Goal: Task Accomplishment & Management: Complete application form

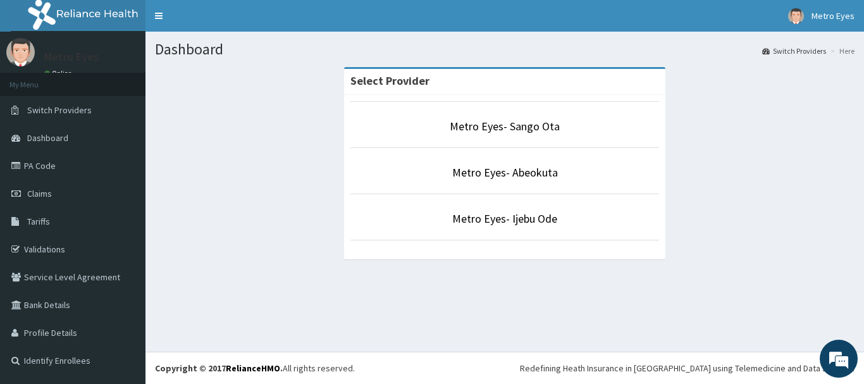
click at [558, 175] on p "Metro Eyes- Abeokuta" at bounding box center [504, 172] width 308 height 16
click at [525, 179] on link "Metro Eyes- Abeokuta" at bounding box center [505, 172] width 106 height 15
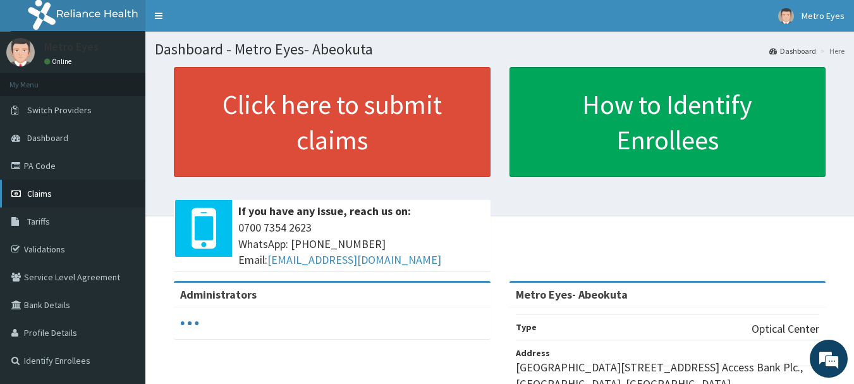
click at [79, 192] on link "Claims" at bounding box center [72, 194] width 145 height 28
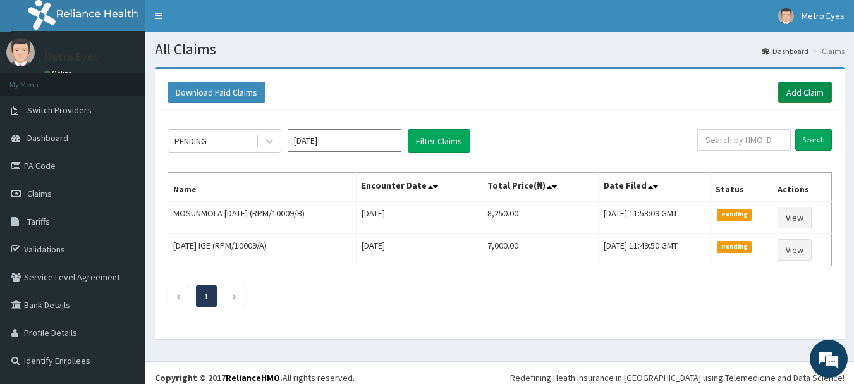
click at [820, 87] on link "Add Claim" at bounding box center [805, 92] width 54 height 21
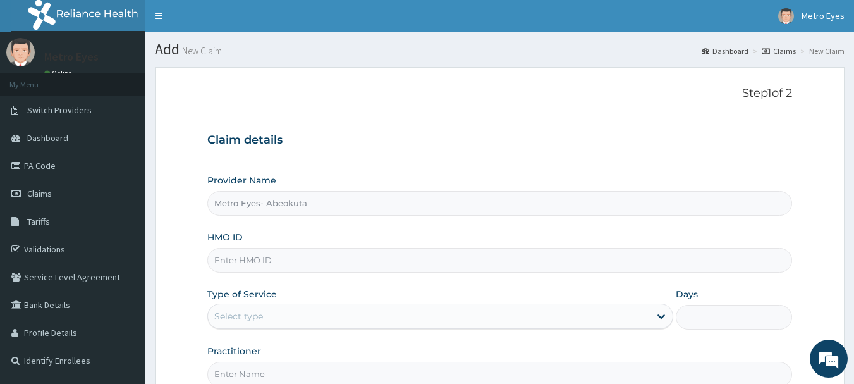
click at [262, 258] on input "HMO ID" at bounding box center [499, 260] width 585 height 25
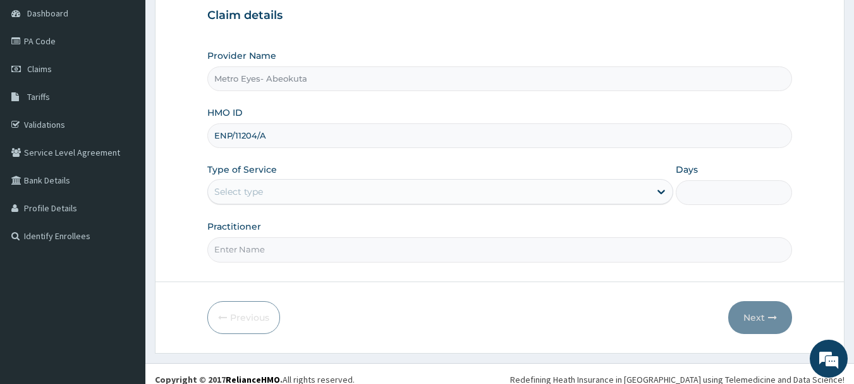
scroll to position [126, 0]
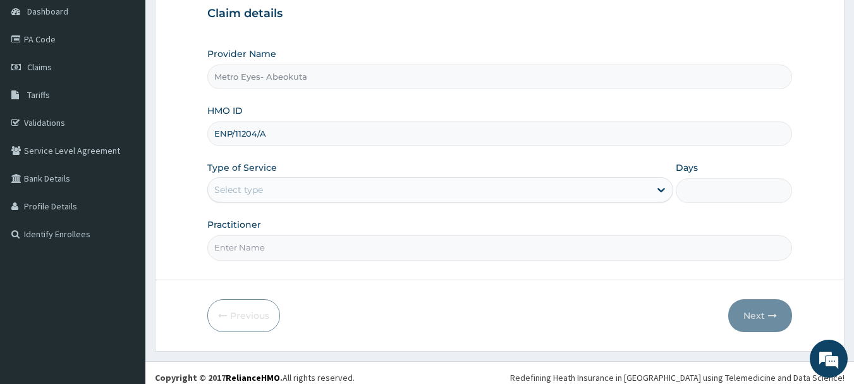
type input "ENP/11204/A"
click at [357, 182] on div "Select type" at bounding box center [429, 190] width 442 height 20
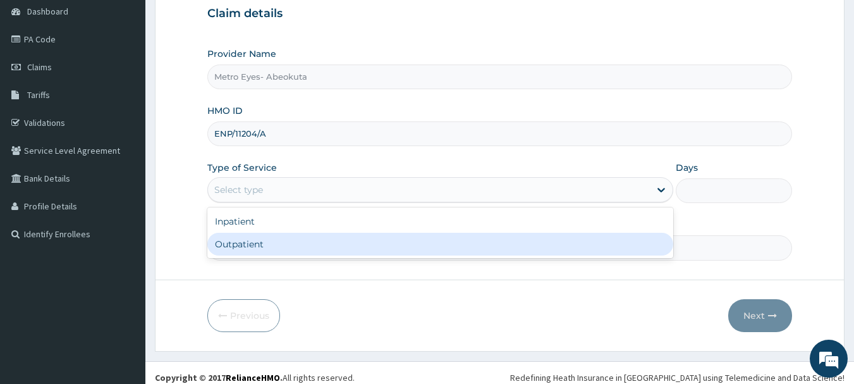
click at [353, 243] on div "Outpatient" at bounding box center [440, 244] width 466 height 23
type input "1"
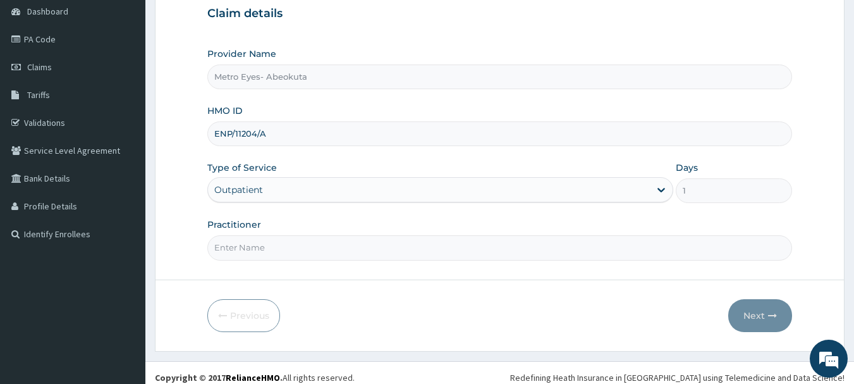
click at [353, 243] on input "Practitioner" at bounding box center [499, 247] width 585 height 25
type input "[PERSON_NAME]"
click at [771, 315] on icon "button" at bounding box center [772, 315] width 9 height 9
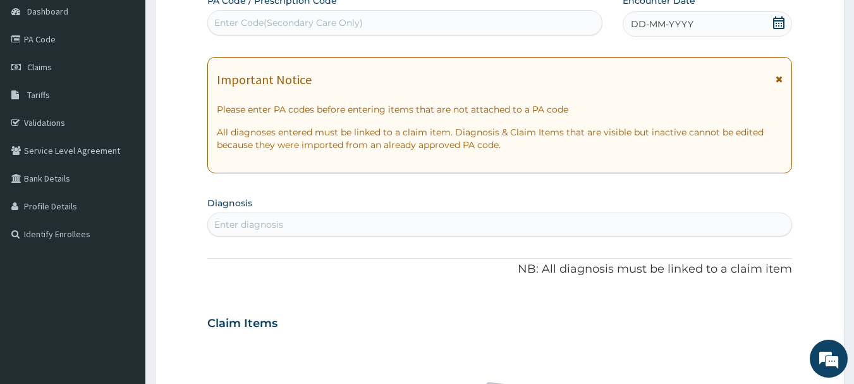
click at [435, 18] on div "Enter Code(Secondary Care Only)" at bounding box center [405, 23] width 394 height 20
paste input "PA/518A7B"
type input "PA/518A7B"
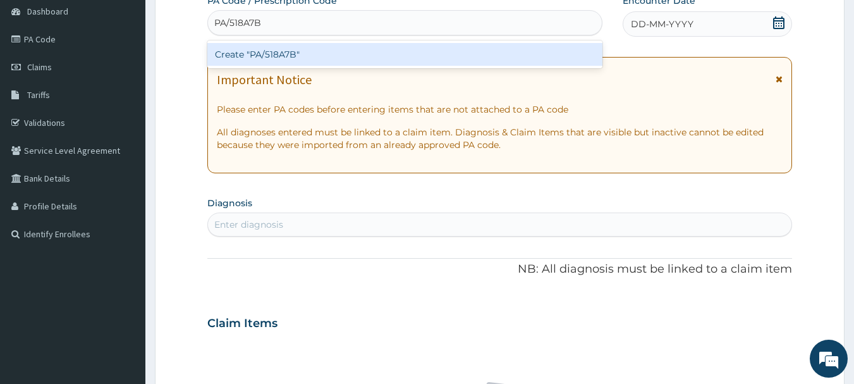
click at [435, 46] on div "Create "PA/518A7B"" at bounding box center [405, 54] width 396 height 23
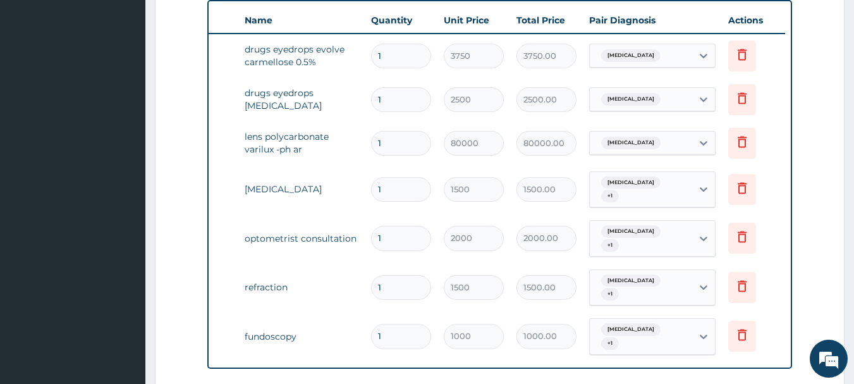
scroll to position [470, 0]
click at [740, 145] on icon at bounding box center [742, 142] width 15 height 15
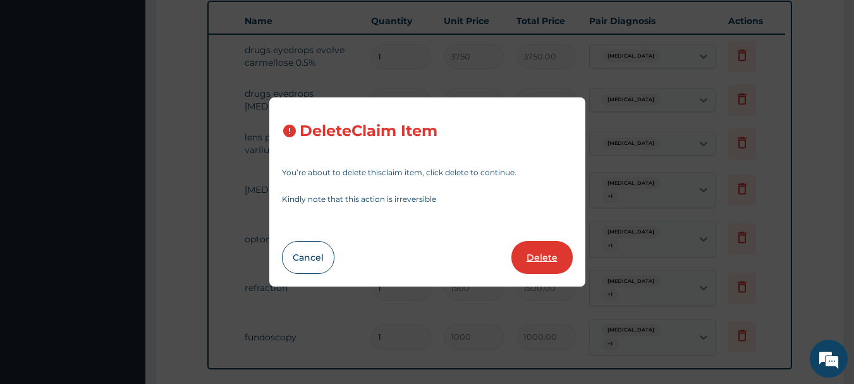
click at [536, 257] on button "Delete" at bounding box center [541, 257] width 61 height 33
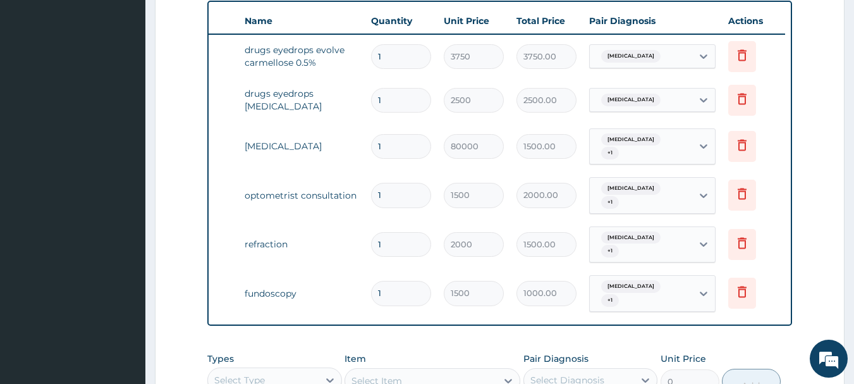
type input "1500"
type input "1500.00"
type input "2000"
type input "2000.00"
type input "1500"
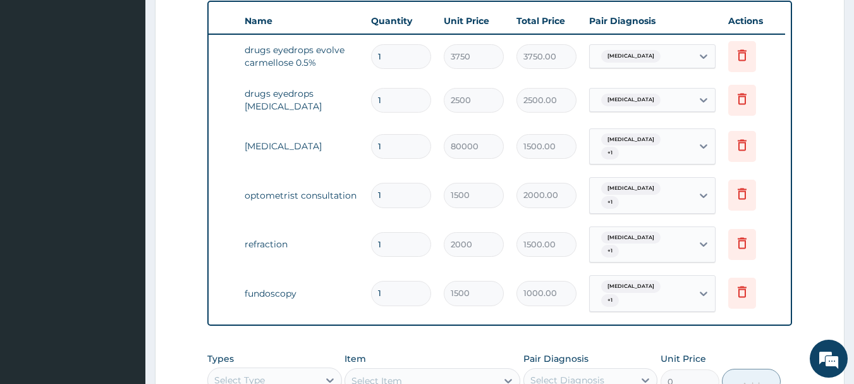
type input "1500.00"
type input "1000"
type input "1000.00"
click at [0, 63] on aside "Metro Eyes Online My Menu Switch Providers Dashboard PA Code Claims Tariffs Val…" at bounding box center [72, 75] width 145 height 1091
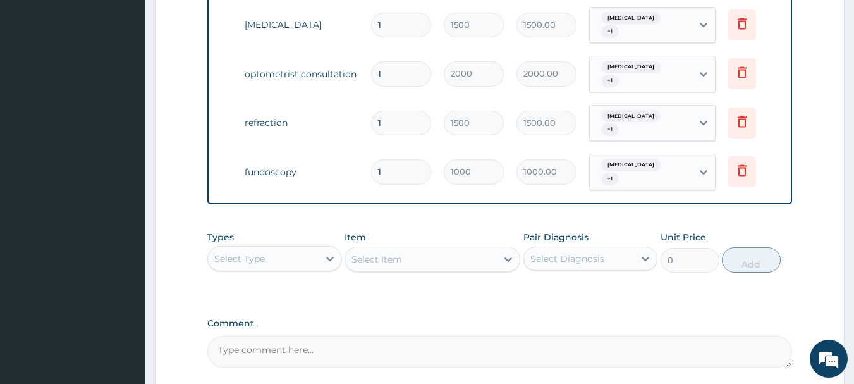
scroll to position [596, 0]
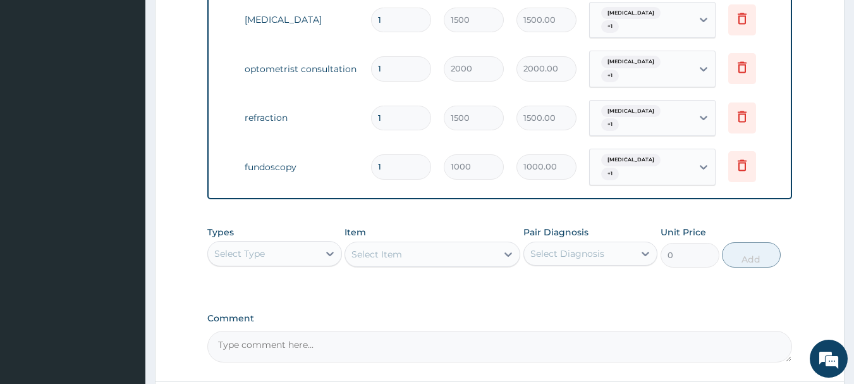
click at [250, 247] on div "Select Type" at bounding box center [239, 253] width 51 height 13
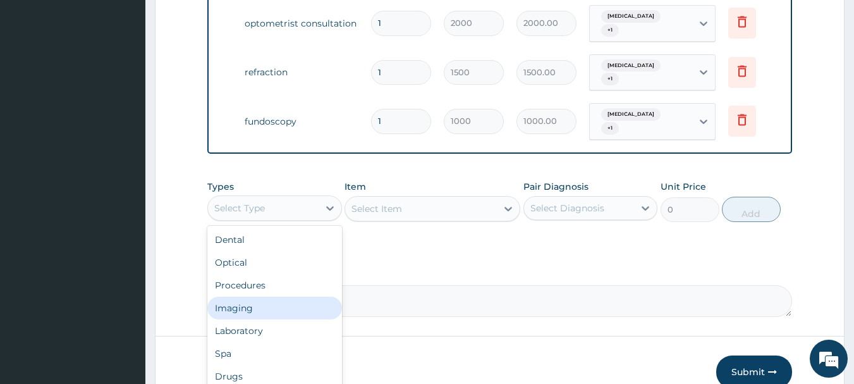
scroll to position [695, 0]
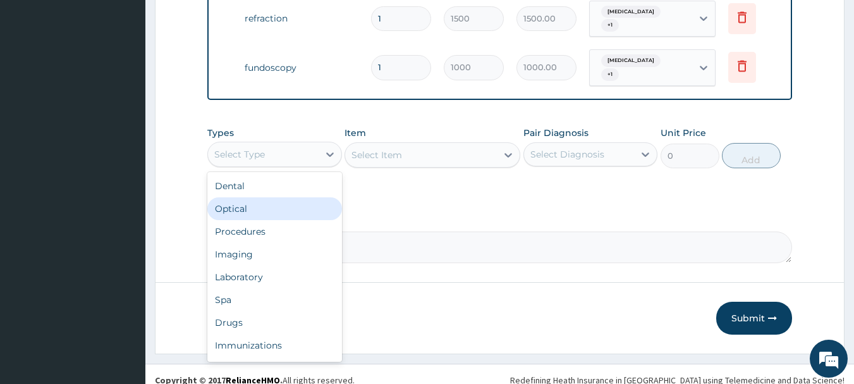
click at [281, 200] on div "Optical" at bounding box center [274, 208] width 135 height 23
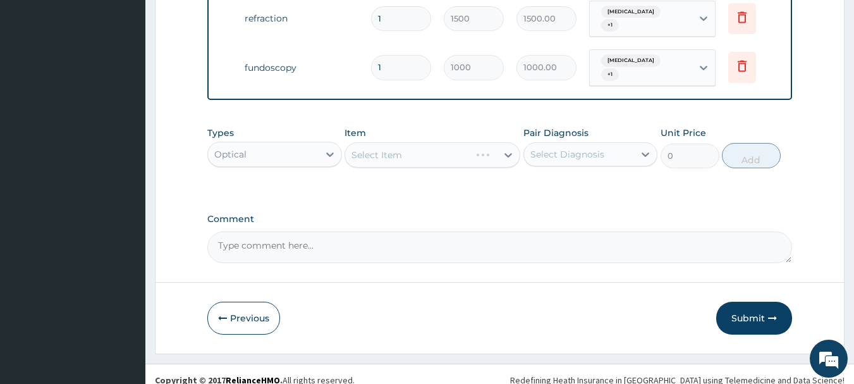
click at [418, 142] on div "Select Item" at bounding box center [433, 154] width 176 height 25
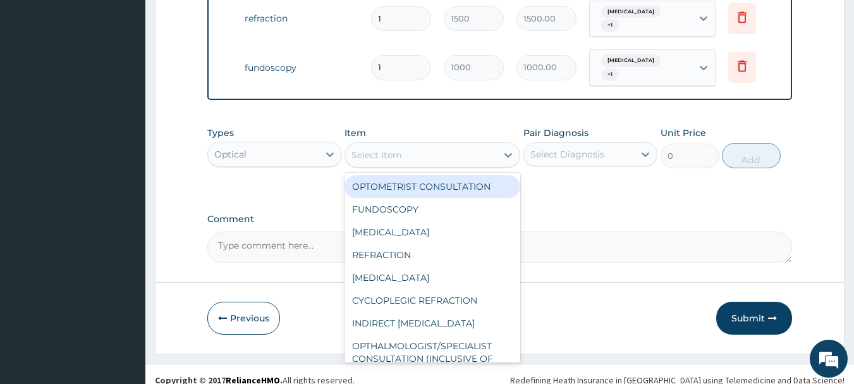
click at [418, 145] on div "Select Item" at bounding box center [421, 155] width 152 height 20
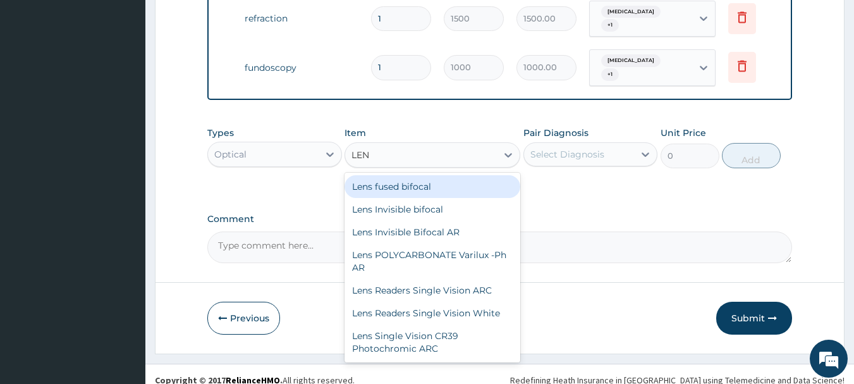
type input "LENS"
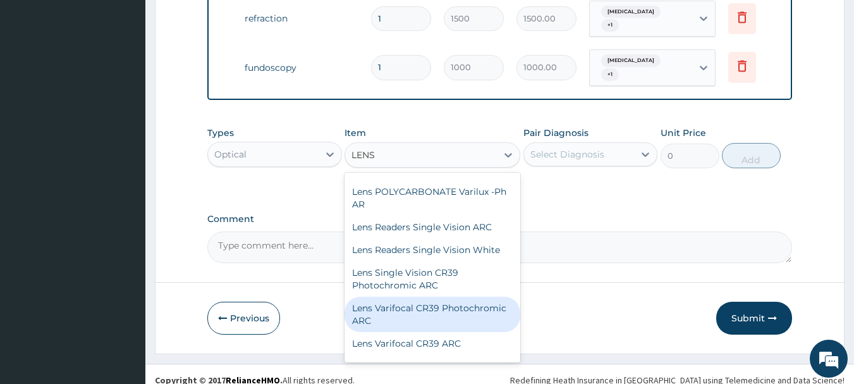
scroll to position [126, 0]
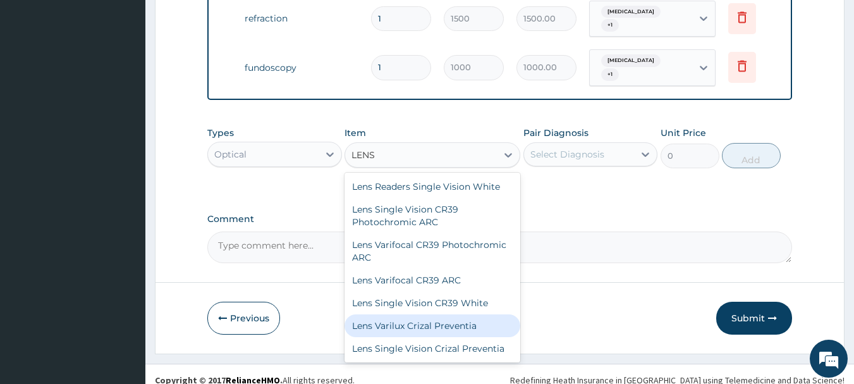
click at [483, 314] on div "Lens Varilux Crizal Preventia" at bounding box center [433, 325] width 176 height 23
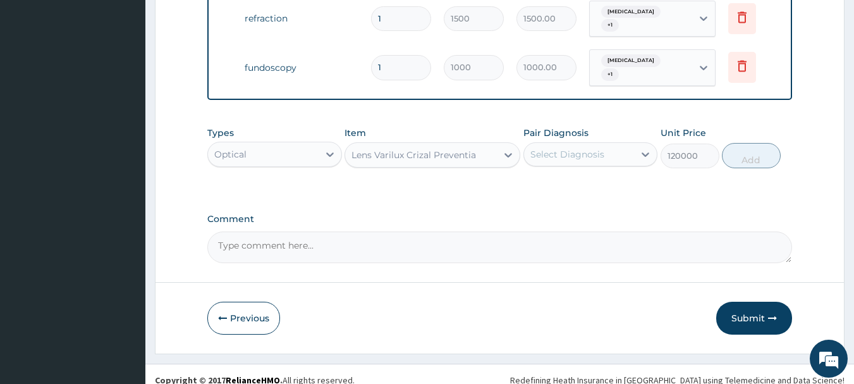
click at [473, 145] on div "Lens Varilux Crizal Preventia" at bounding box center [421, 155] width 152 height 20
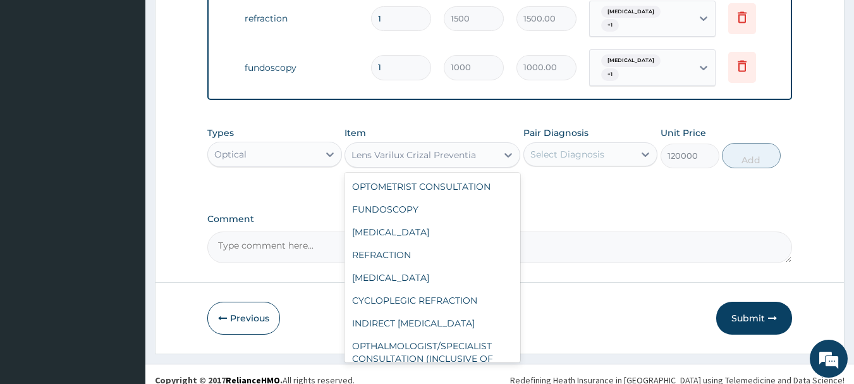
scroll to position [652, 0]
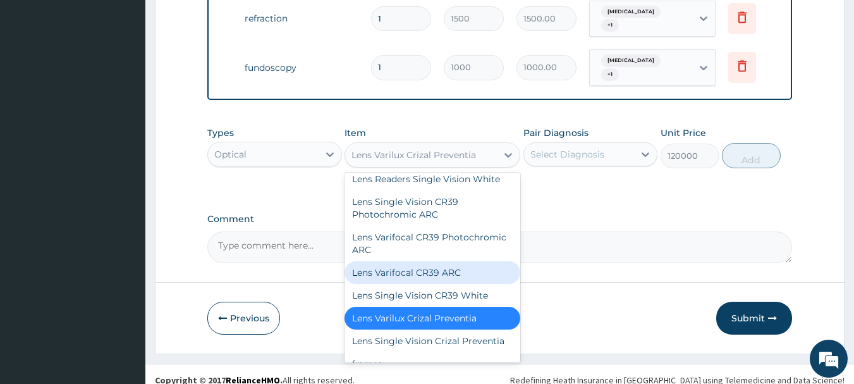
click at [456, 284] on div "Lens Varifocal CR39 ARC" at bounding box center [433, 272] width 176 height 23
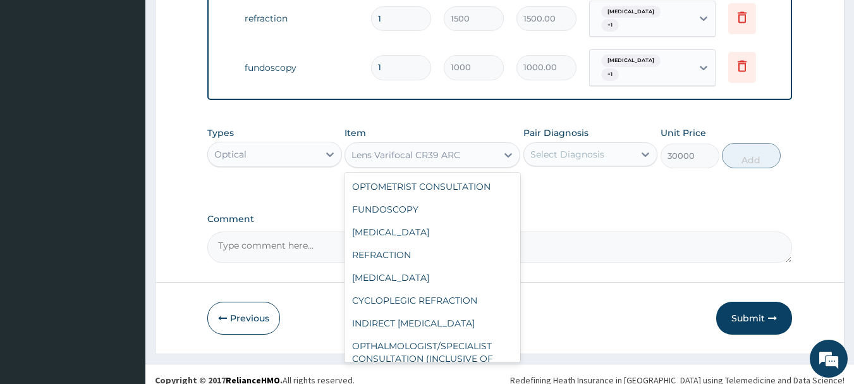
click at [480, 145] on div "Lens Varifocal CR39 ARC" at bounding box center [421, 155] width 152 height 20
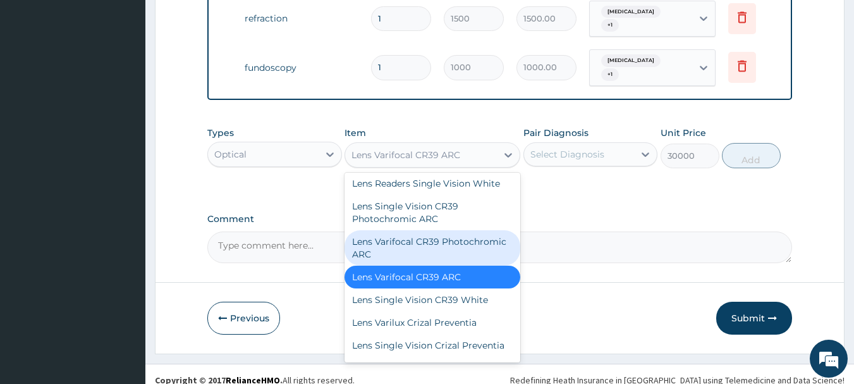
scroll to position [670, 0]
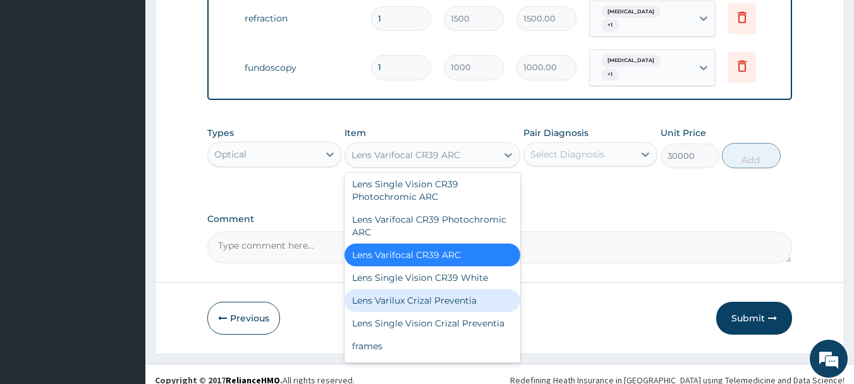
click at [458, 310] on div "Lens Varilux Crizal Preventia" at bounding box center [433, 300] width 176 height 23
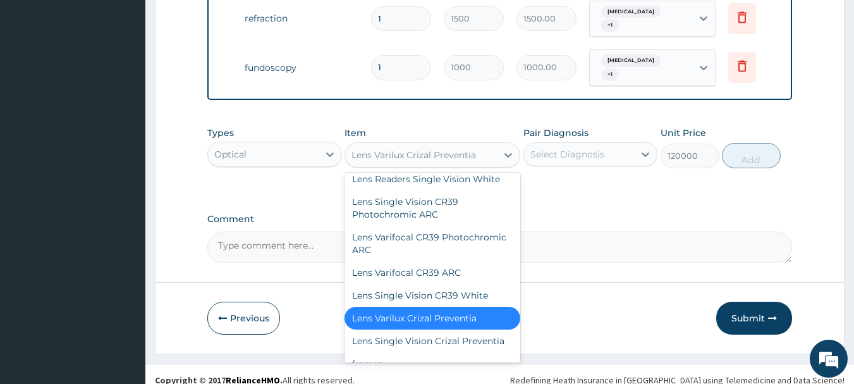
click at [490, 145] on div "Lens Varilux Crizal Preventia" at bounding box center [421, 155] width 152 height 20
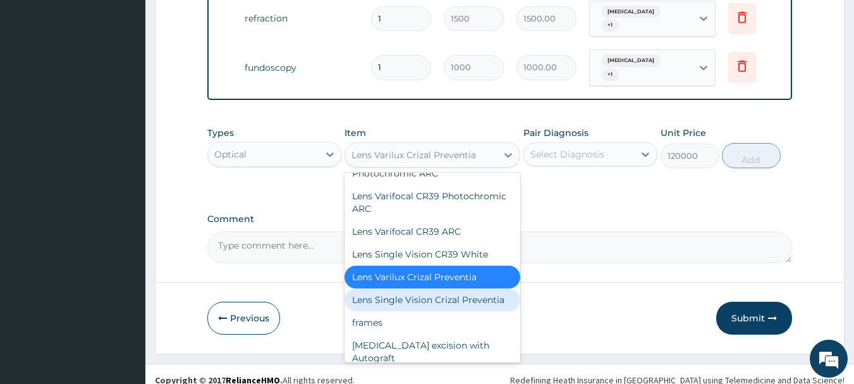
scroll to position [716, 0]
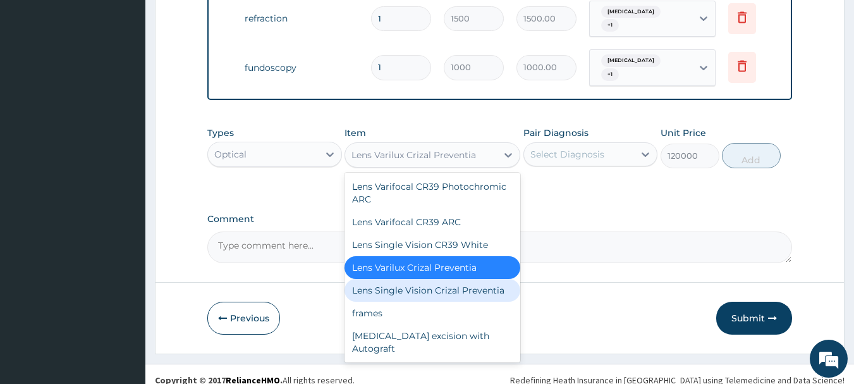
click at [443, 297] on div "Lens Single Vision Crizal Preventia" at bounding box center [433, 290] width 176 height 23
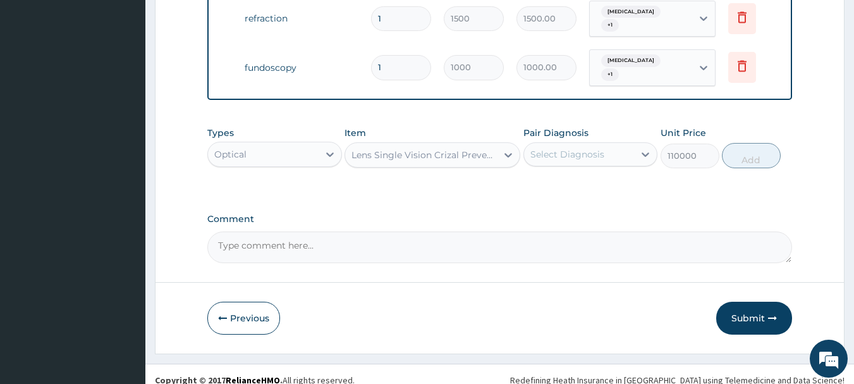
click at [492, 149] on div "Lens Single Vision Crizal Preventia" at bounding box center [424, 155] width 147 height 13
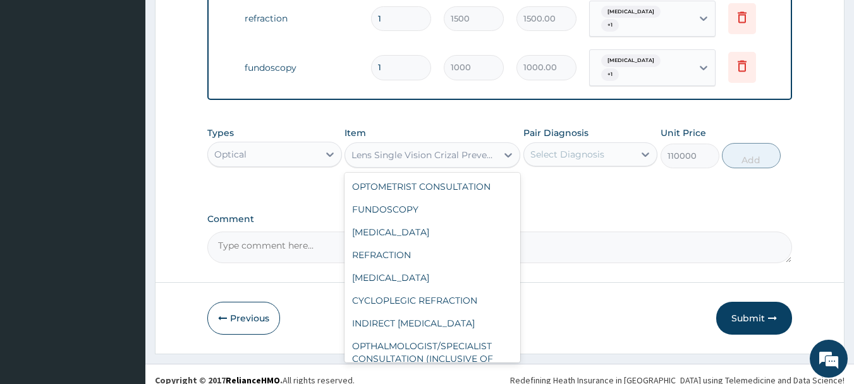
scroll to position [675, 0]
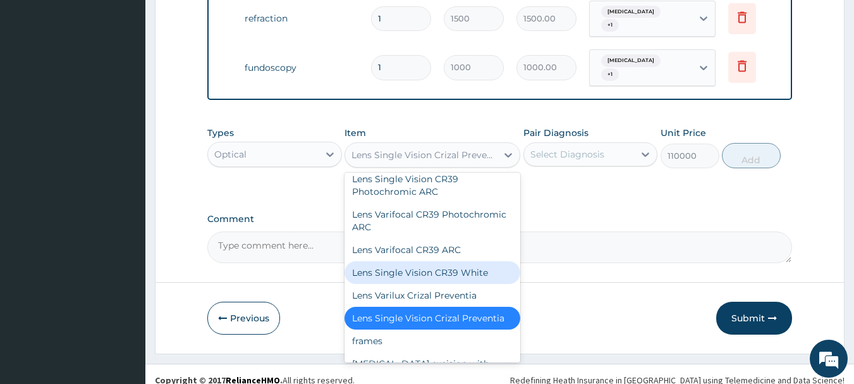
click at [476, 284] on div "Lens Single Vision CR39 White" at bounding box center [433, 272] width 176 height 23
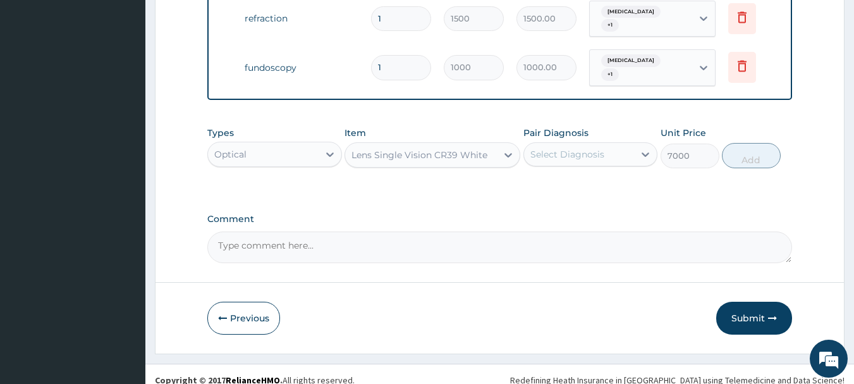
click at [480, 149] on div "Lens Single Vision CR39 White" at bounding box center [419, 155] width 136 height 13
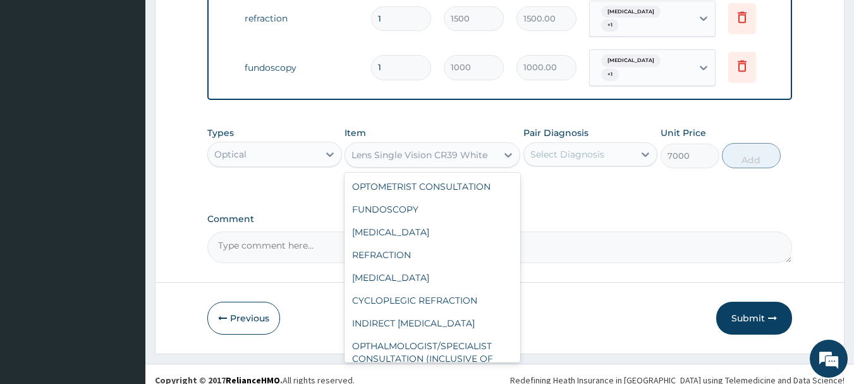
scroll to position [630, 0]
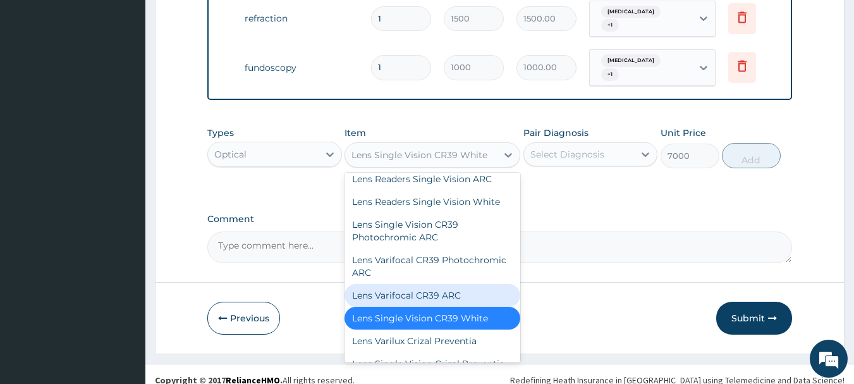
click at [440, 305] on div "Lens Varifocal CR39 ARC" at bounding box center [433, 295] width 176 height 23
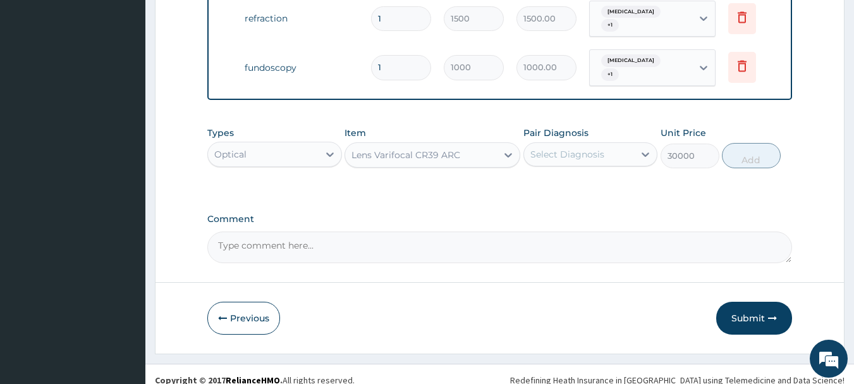
click at [460, 145] on div "Lens Varifocal CR39 ARC" at bounding box center [421, 155] width 152 height 20
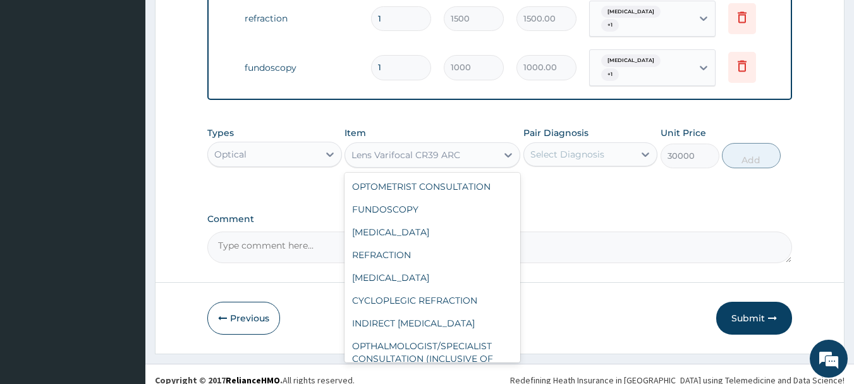
scroll to position [607, 0]
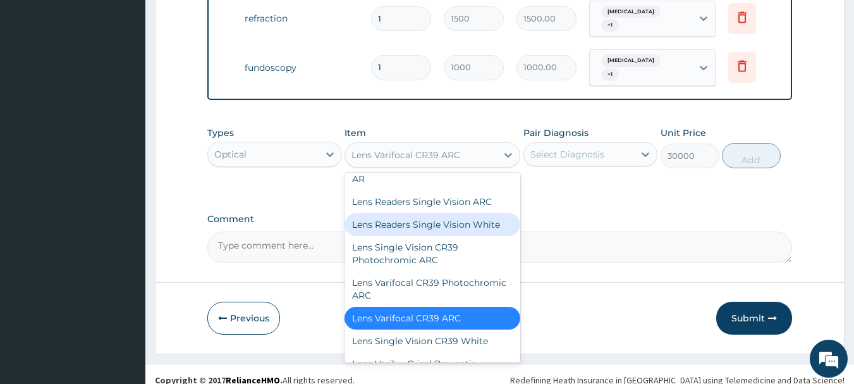
click at [456, 229] on div "Lens Readers Single Vision White" at bounding box center [433, 224] width 176 height 23
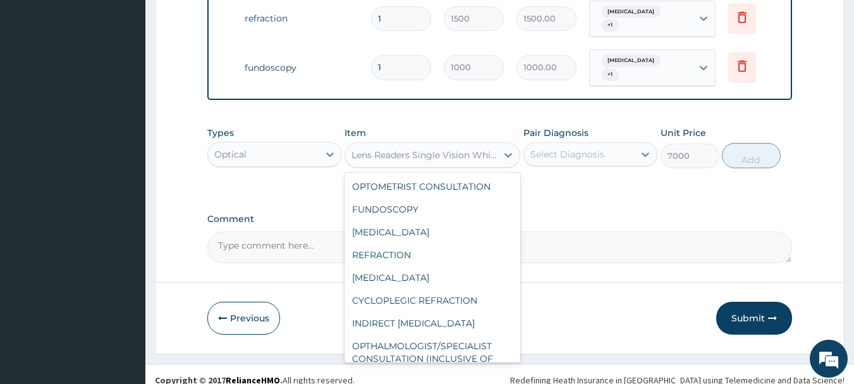
click at [478, 149] on div "Lens Readers Single Vision White" at bounding box center [424, 155] width 147 height 13
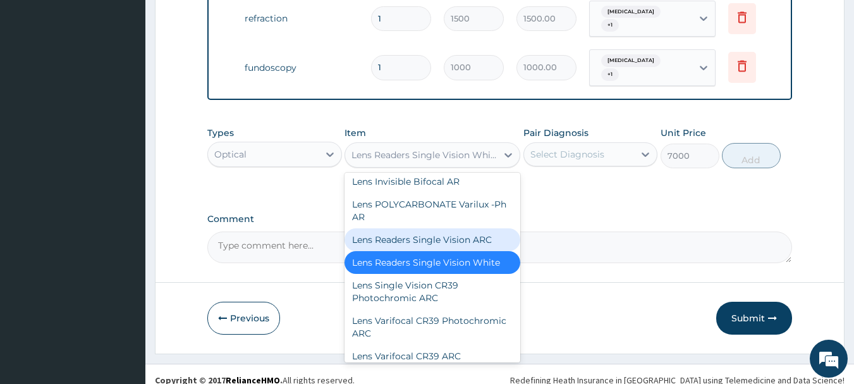
scroll to position [640, 0]
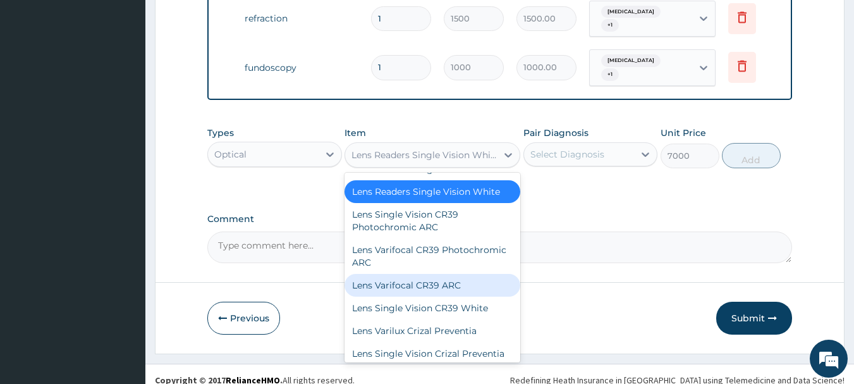
click at [450, 296] on div "Lens Varifocal CR39 ARC" at bounding box center [433, 285] width 176 height 23
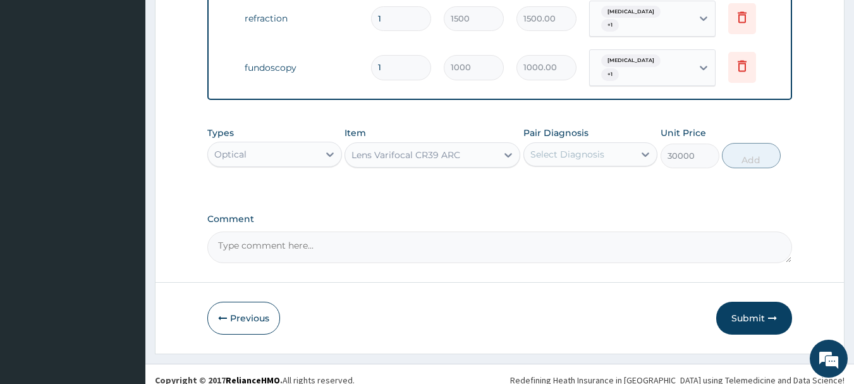
click at [475, 145] on div "Lens Varifocal CR39 ARC" at bounding box center [421, 155] width 152 height 20
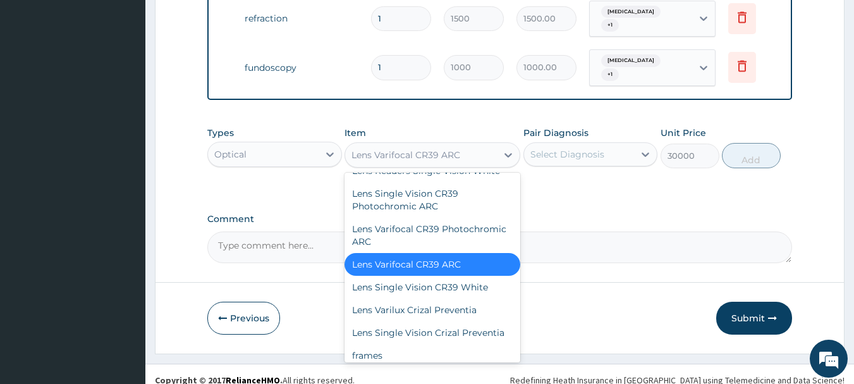
scroll to position [728, 0]
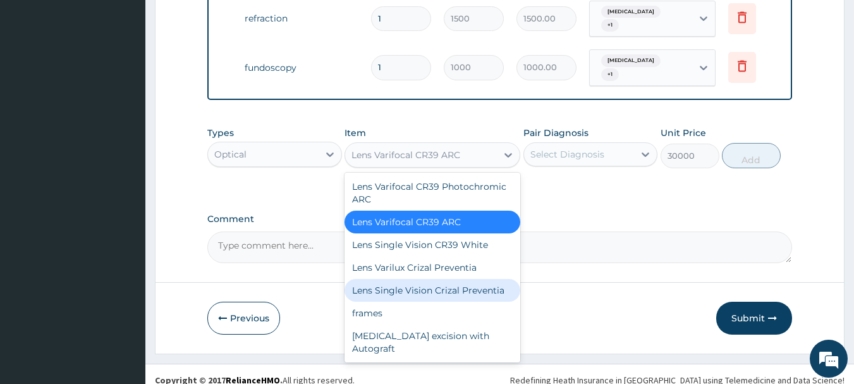
click at [457, 279] on div "Lens Single Vision Crizal Preventia" at bounding box center [433, 290] width 176 height 23
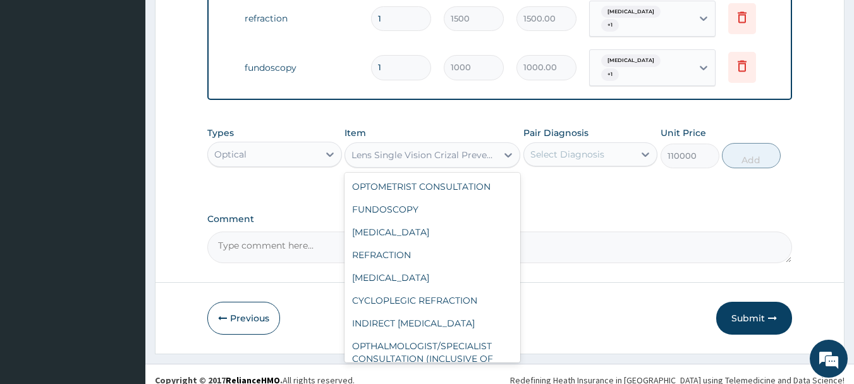
scroll to position [675, 0]
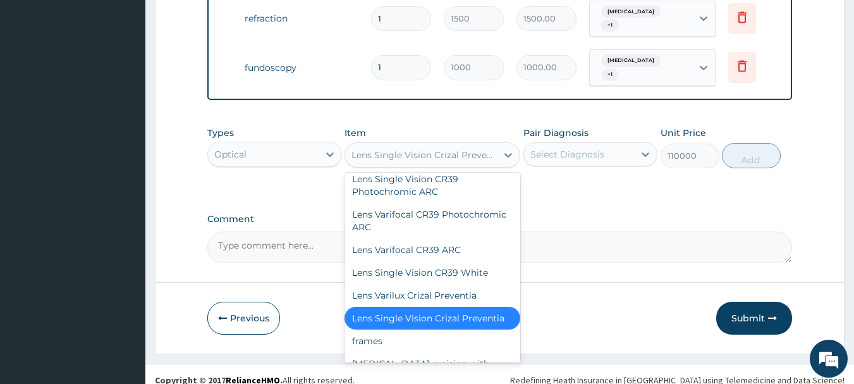
click at [465, 145] on div "Lens Single Vision Crizal Preventia" at bounding box center [421, 155] width 152 height 20
click at [466, 284] on div "Lens Single Vision CR39 White" at bounding box center [433, 272] width 176 height 23
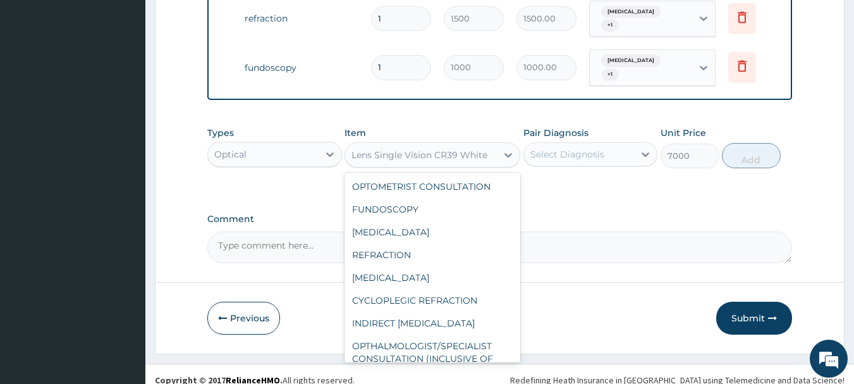
click at [471, 142] on div "Lens Single Vision CR39 White" at bounding box center [433, 154] width 176 height 25
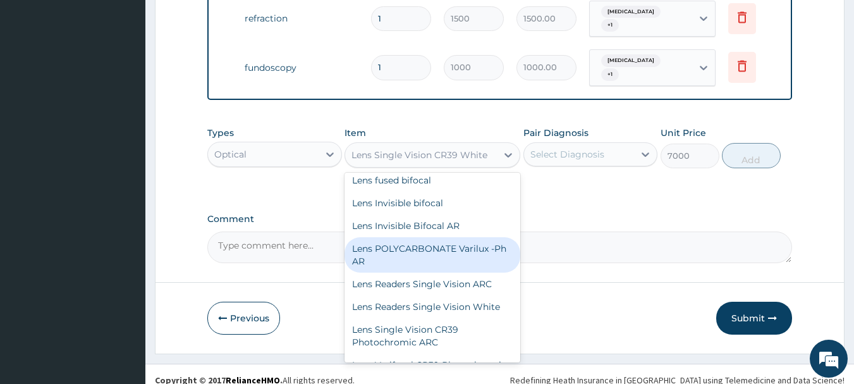
scroll to position [503, 0]
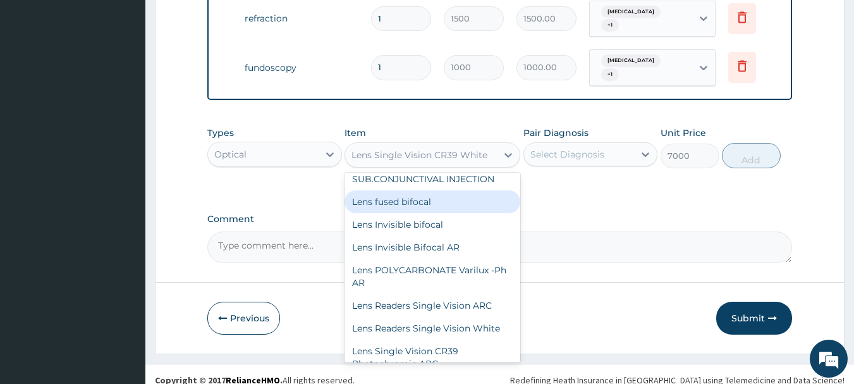
click at [487, 213] on div "Lens fused bifocal" at bounding box center [433, 201] width 176 height 23
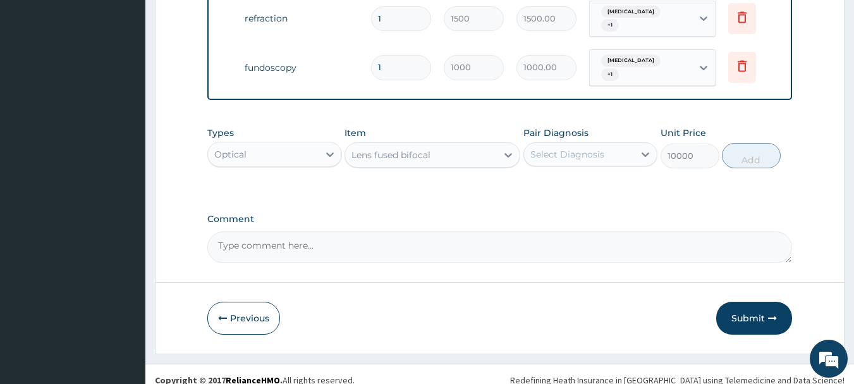
click at [481, 145] on div "Lens fused bifocal" at bounding box center [421, 155] width 152 height 20
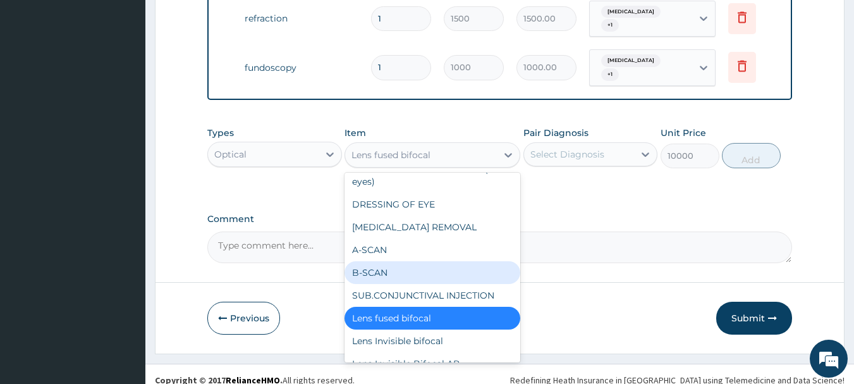
scroll to position [450, 0]
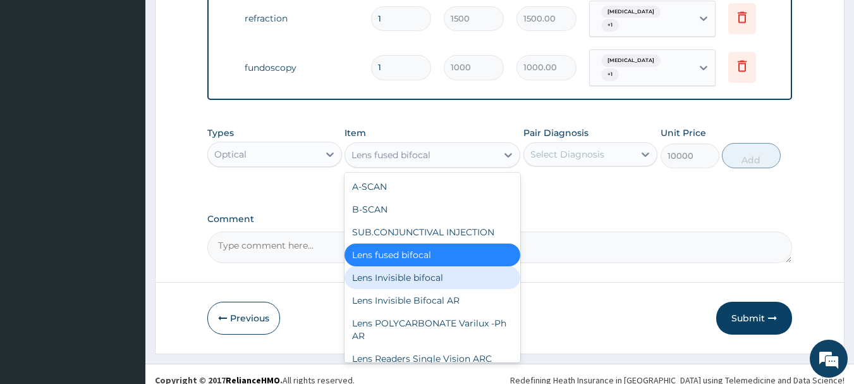
click at [451, 289] on div "Lens Invisible bifocal" at bounding box center [433, 277] width 176 height 23
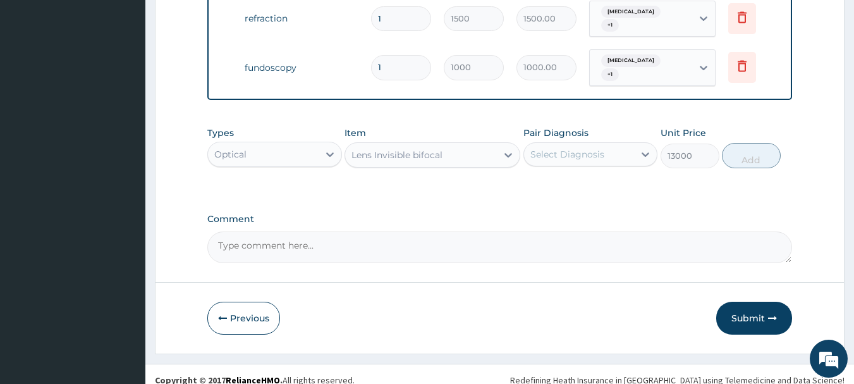
click at [471, 145] on div "Lens Invisible bifocal" at bounding box center [421, 155] width 152 height 20
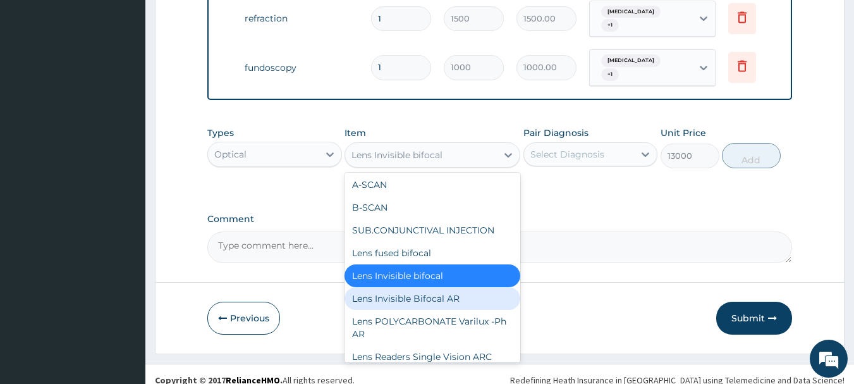
scroll to position [473, 0]
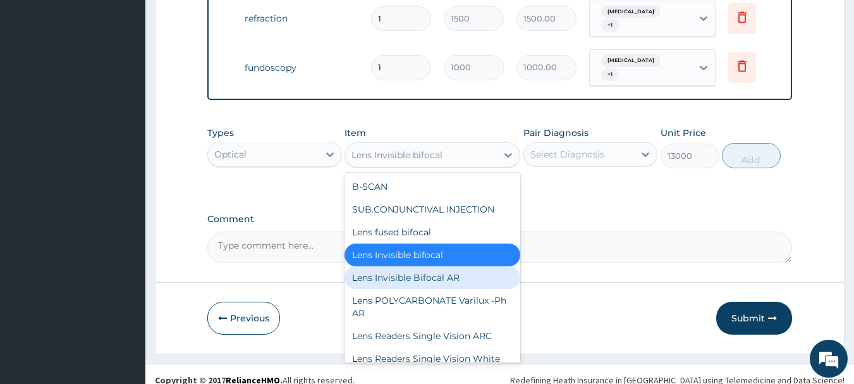
click at [476, 289] on div "Lens Invisible Bifocal AR" at bounding box center [433, 277] width 176 height 23
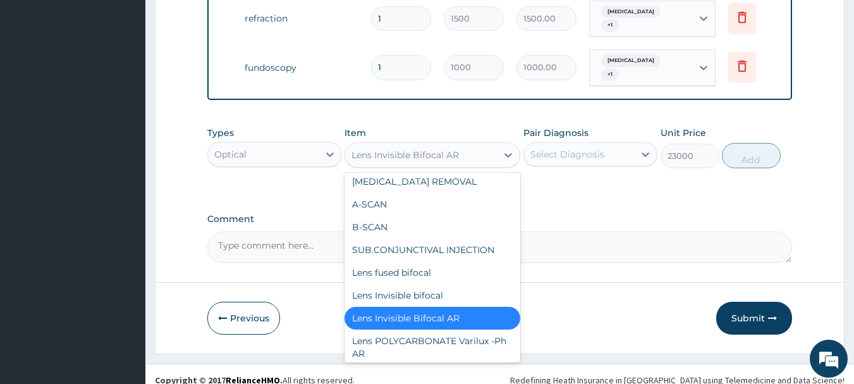
click at [479, 145] on div "Lens Invisible Bifocal AR" at bounding box center [421, 155] width 152 height 20
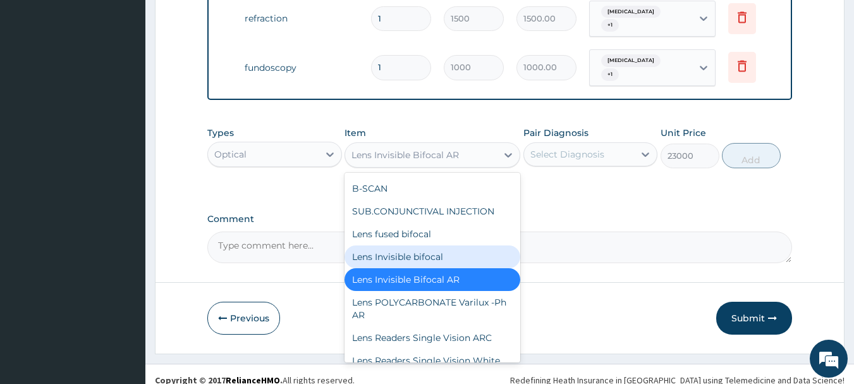
scroll to position [496, 0]
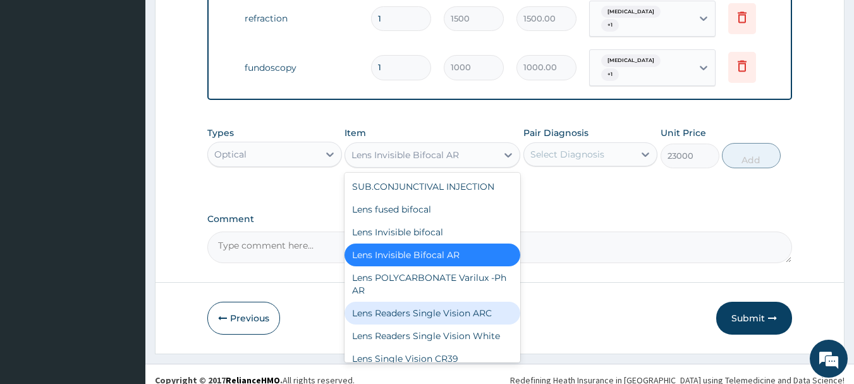
click at [473, 324] on div "Lens Readers Single Vision ARC" at bounding box center [433, 313] width 176 height 23
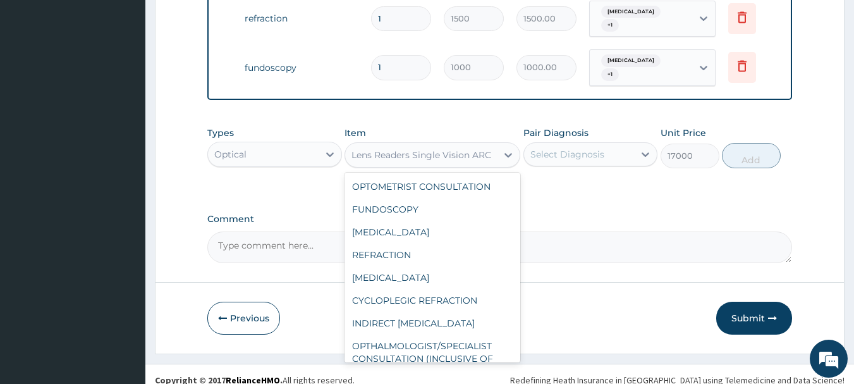
click at [453, 149] on div "Lens Readers Single Vision ARC" at bounding box center [421, 155] width 140 height 13
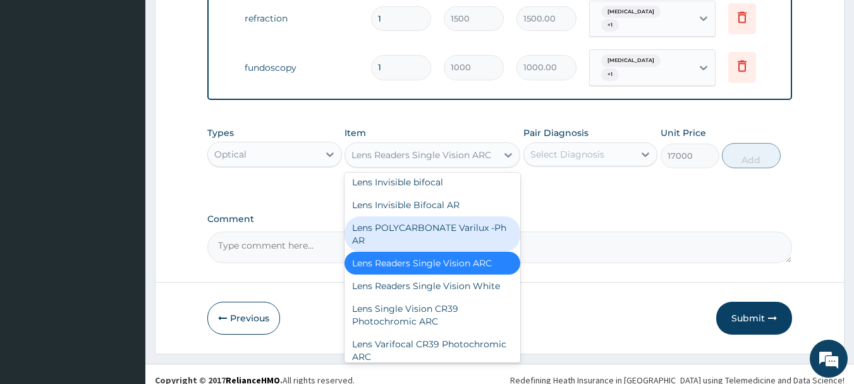
scroll to position [617, 0]
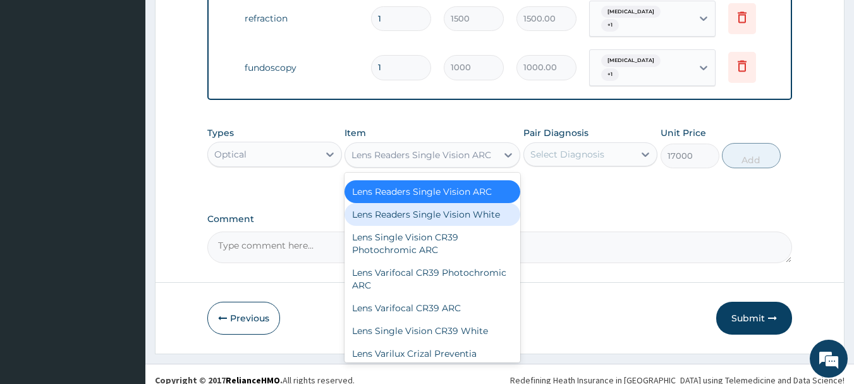
click at [445, 226] on div "Lens Readers Single Vision White" at bounding box center [433, 214] width 176 height 23
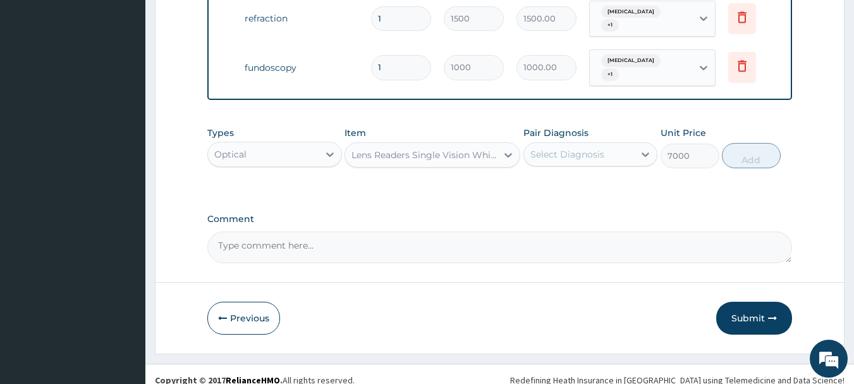
click at [470, 149] on div "Lens Readers Single Vision White" at bounding box center [424, 155] width 147 height 13
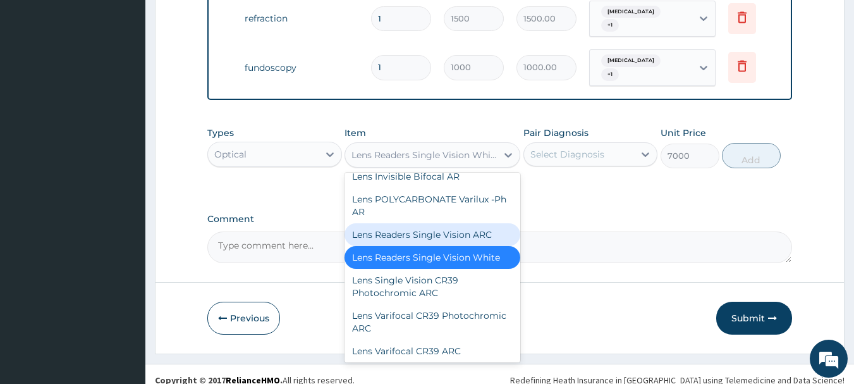
scroll to position [640, 0]
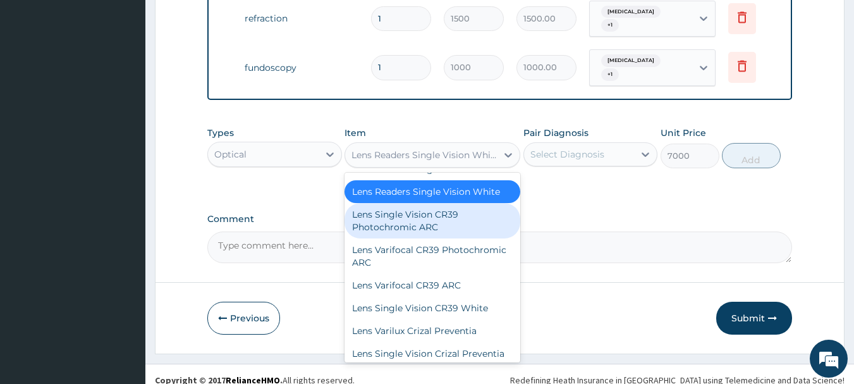
click at [459, 234] on div "Lens Single Vision CR39 Photochromic ARC" at bounding box center [433, 220] width 176 height 35
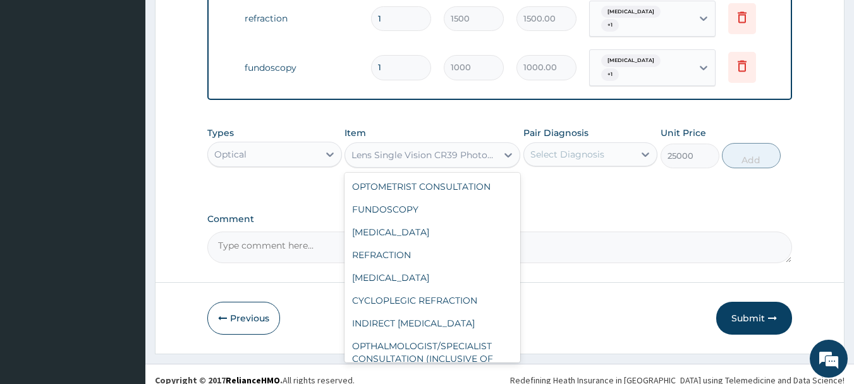
click at [461, 149] on div "Lens Single Vision CR39 Photochromic ARC" at bounding box center [424, 155] width 147 height 13
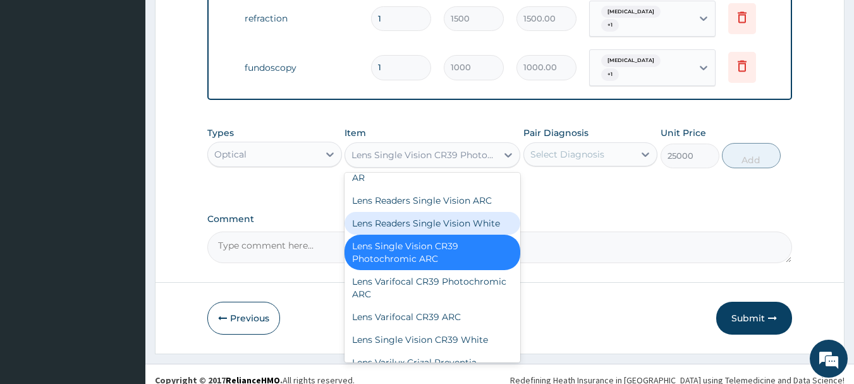
scroll to position [680, 0]
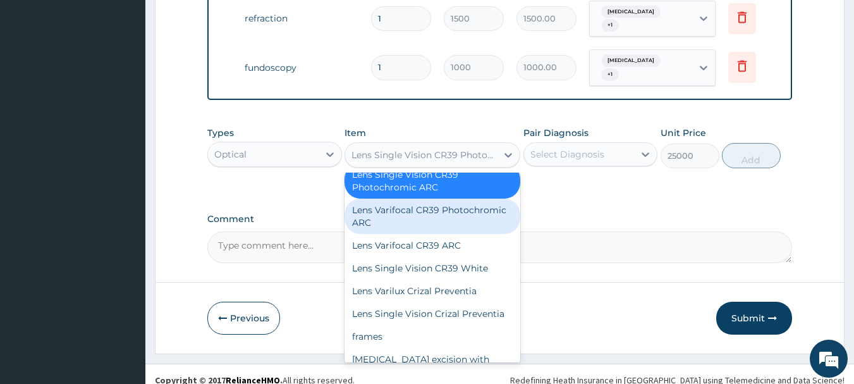
click at [445, 234] on div "Lens Varifocal CR39 Photochromic ARC" at bounding box center [433, 215] width 176 height 35
type input "50000"
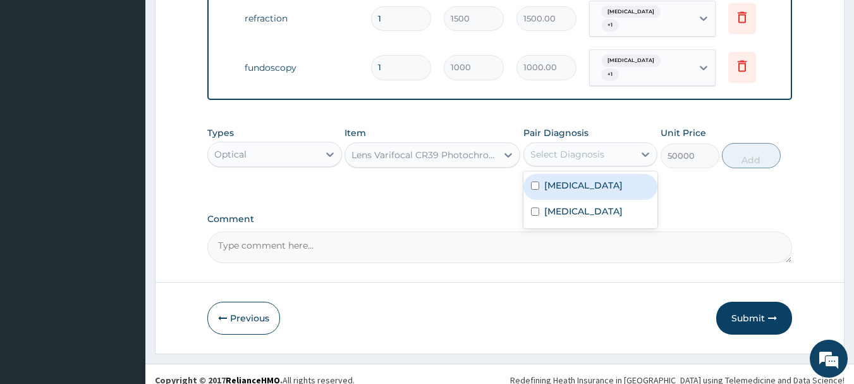
click at [574, 148] on div "Select Diagnosis" at bounding box center [567, 154] width 74 height 13
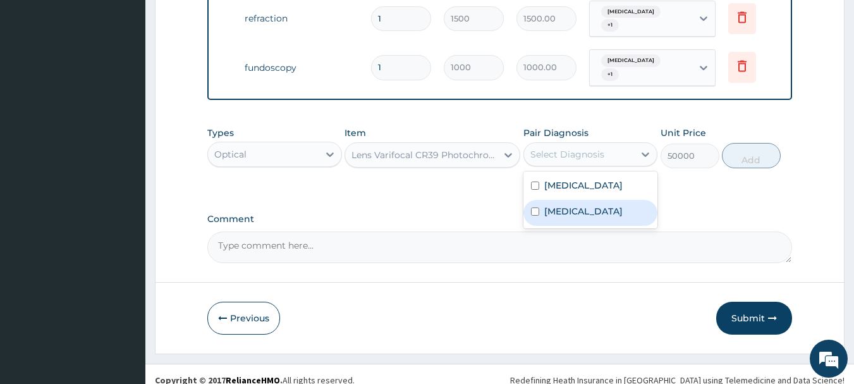
click at [539, 207] on input "checkbox" at bounding box center [535, 211] width 8 height 8
checkbox input "true"
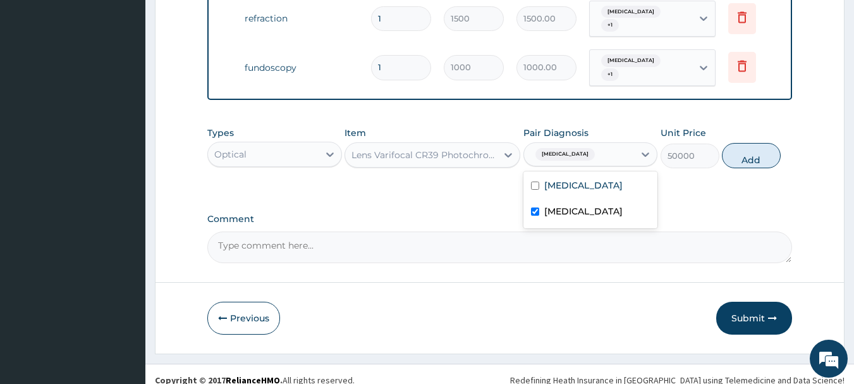
click at [391, 236] on textarea "Comment" at bounding box center [499, 247] width 585 height 32
type textarea "L"
click at [748, 303] on button "Submit" at bounding box center [754, 318] width 76 height 33
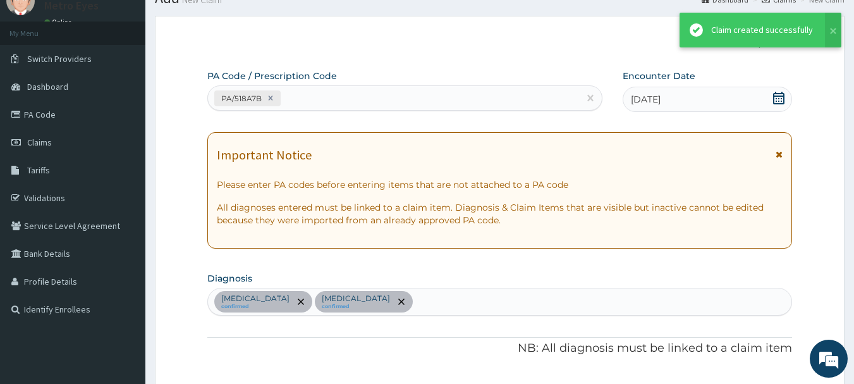
scroll to position [695, 0]
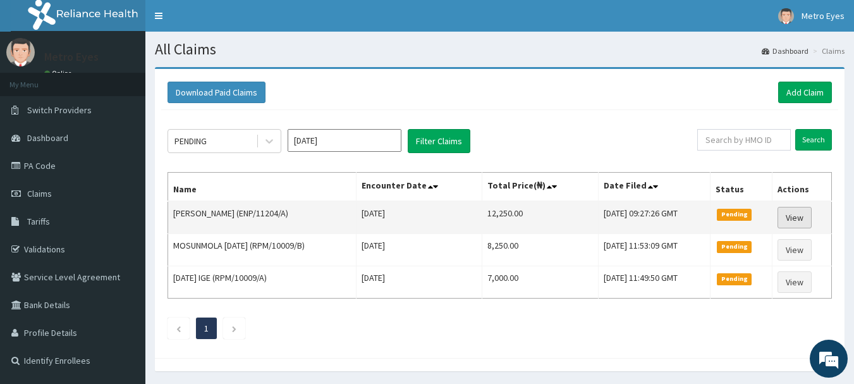
click at [798, 224] on link "View" at bounding box center [795, 217] width 34 height 21
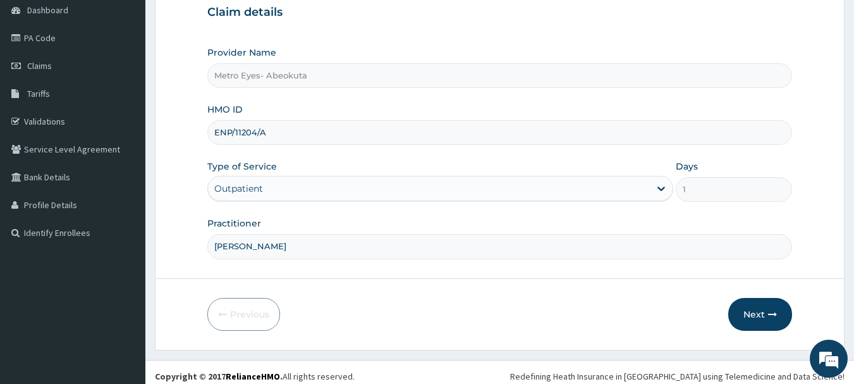
scroll to position [136, 0]
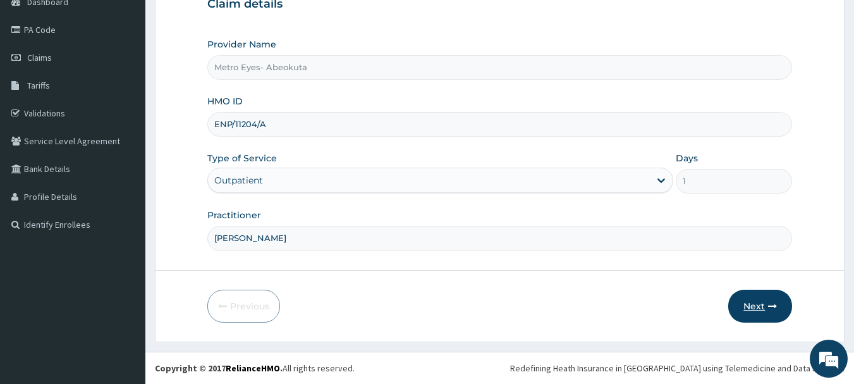
click at [760, 301] on button "Next" at bounding box center [760, 306] width 64 height 33
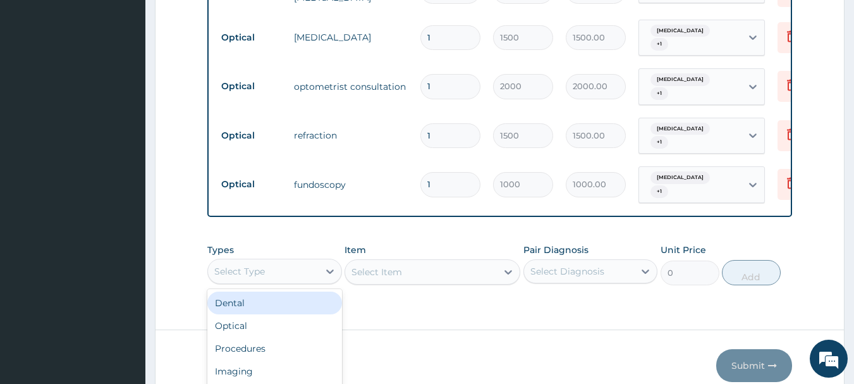
scroll to position [35, 0]
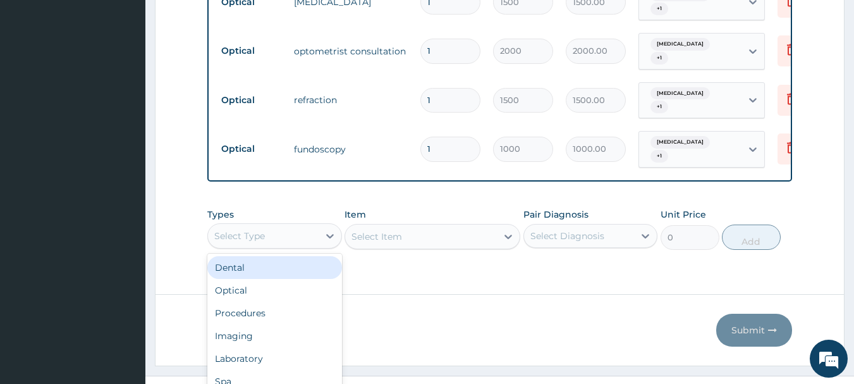
click at [313, 248] on div "option Dental focused, 1 of 10. 10 results available. Use Up and Down to choose…" at bounding box center [274, 235] width 135 height 25
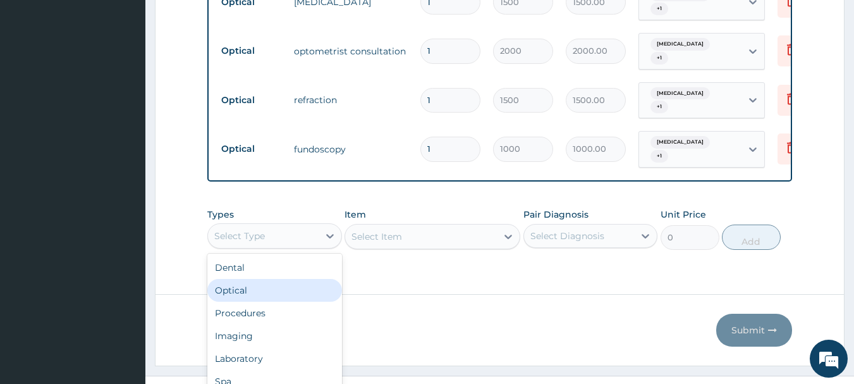
click at [311, 279] on div "Optical" at bounding box center [274, 290] width 135 height 23
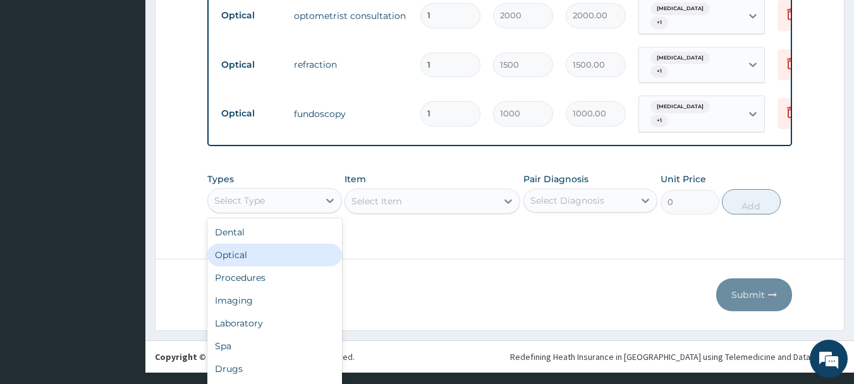
scroll to position [0, 0]
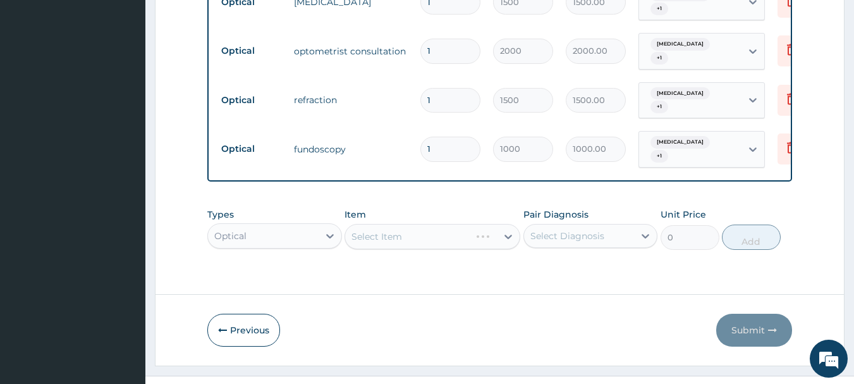
click at [425, 224] on div "Select Item" at bounding box center [433, 236] width 176 height 25
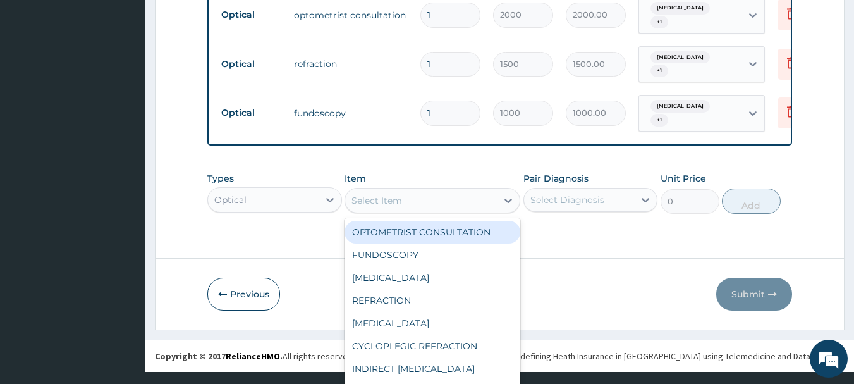
click at [425, 213] on div "option OPTOMETRIST CONSULTATION focused, 1 of 34. 34 results available. Use Up …" at bounding box center [433, 200] width 176 height 25
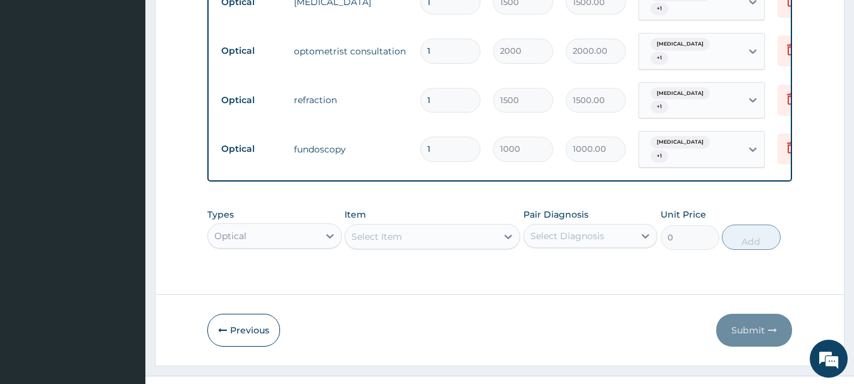
scroll to position [0, 0]
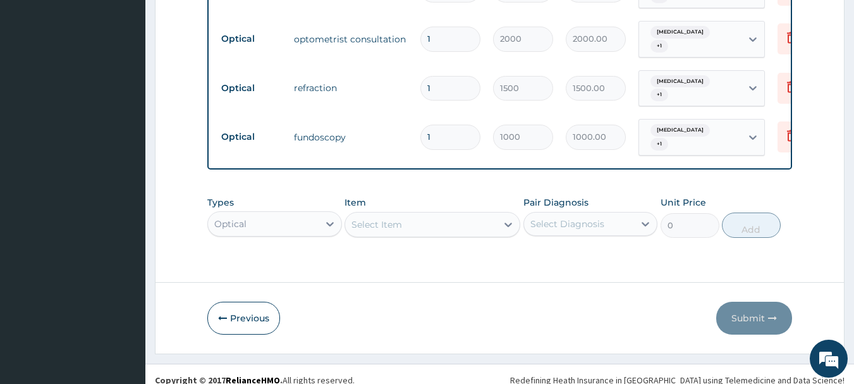
click at [425, 196] on div "Item Select is focused ,type to refine list, press Down to open the menu, Selec…" at bounding box center [433, 217] width 176 height 42
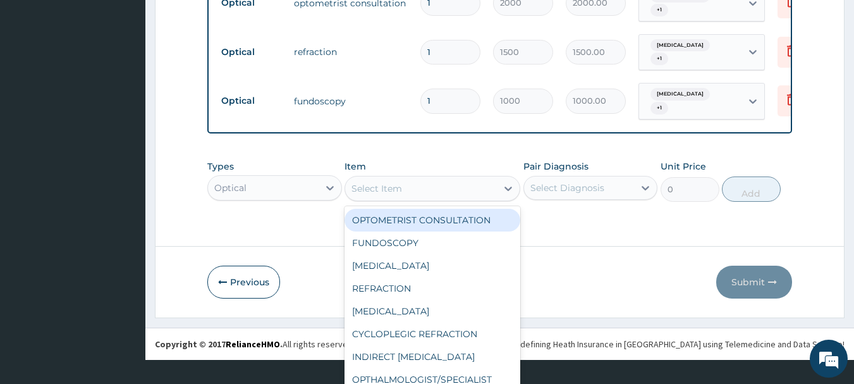
click at [434, 201] on div "option OPTOMETRIST CONSULTATION focused, 1 of 34. 34 results available. Use Up …" at bounding box center [433, 188] width 176 height 25
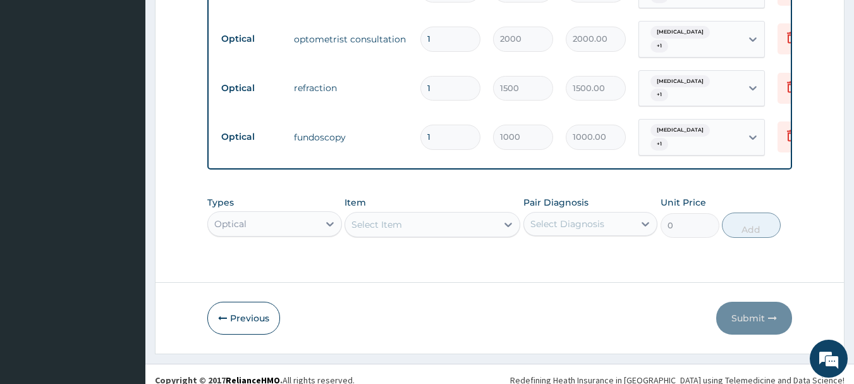
click at [433, 196] on div "Item Select is focused ,type to refine list, press Down to open the menu, Selec…" at bounding box center [433, 217] width 176 height 42
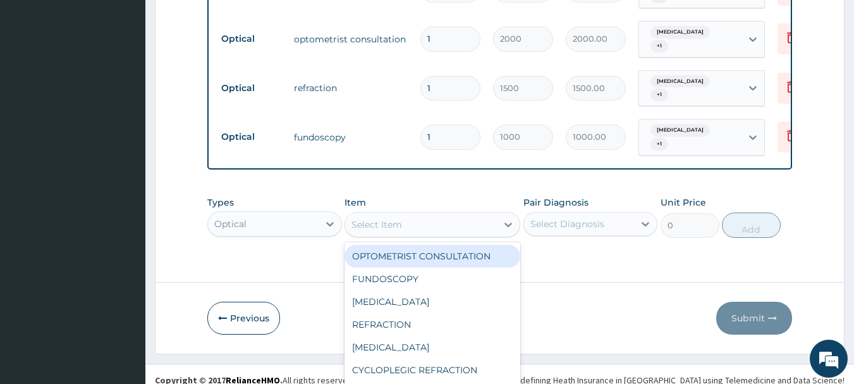
scroll to position [36, 0]
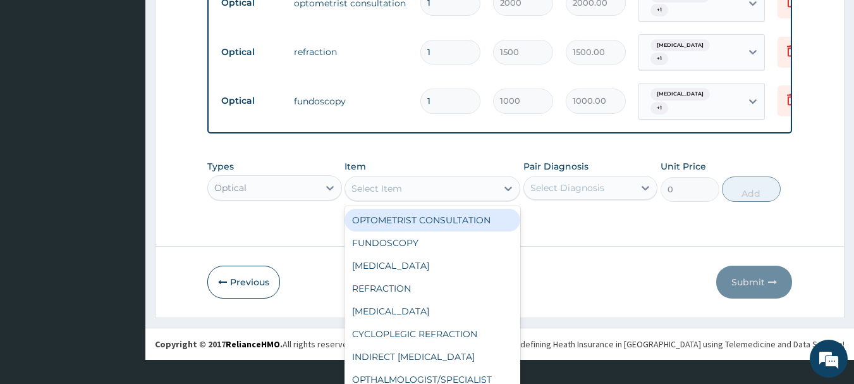
click at [427, 201] on div "option OPTOMETRIST CONSULTATION focused, 1 of 34. 34 results available. Use Up …" at bounding box center [433, 188] width 176 height 25
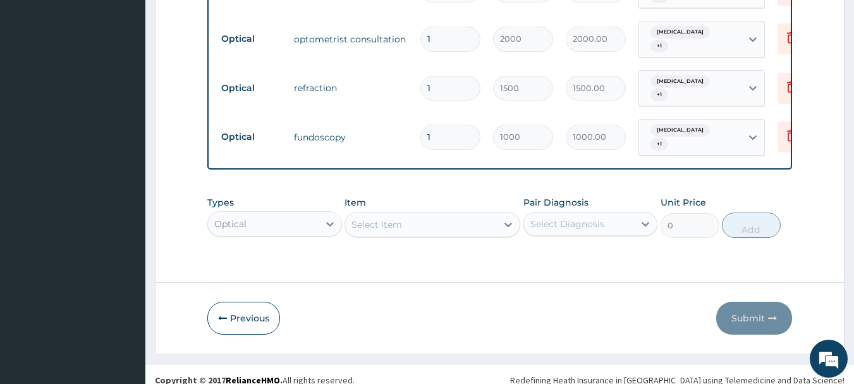
click at [418, 190] on div "Types Optical Item Select Item Pair Diagnosis Select Diagnosis Unit Price 0 Add" at bounding box center [499, 217] width 585 height 54
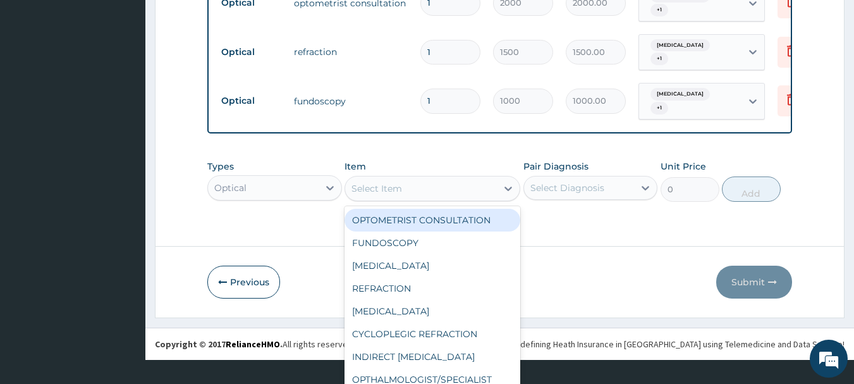
click at [418, 201] on div "option OPTOMETRIST CONSULTATION focused, 1 of 34. 34 results available. Use Up …" at bounding box center [433, 188] width 176 height 25
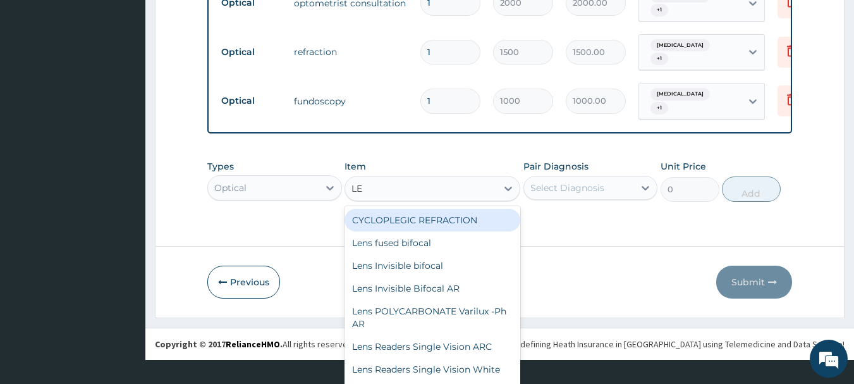
type input "LEN"
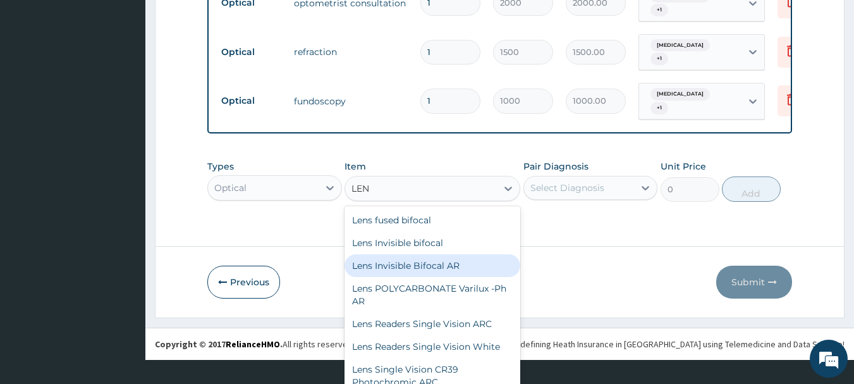
click at [431, 254] on div "Lens Invisible Bifocal AR" at bounding box center [433, 265] width 176 height 23
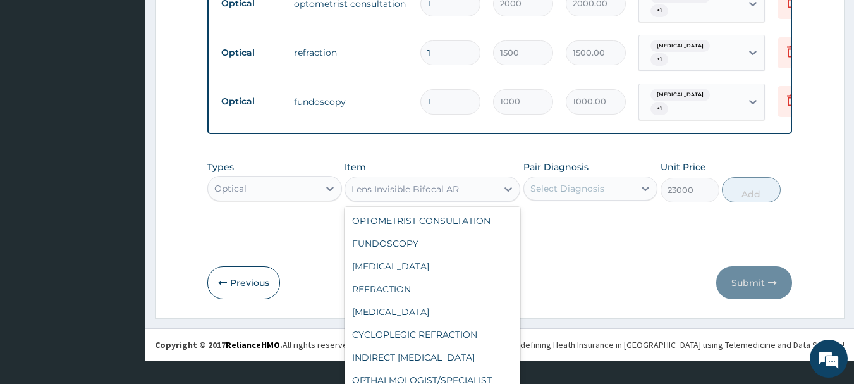
click at [440, 202] on div "option Lens Invisible Bifocal AR, selected. option DRESSING OF EYE focused, 16 …" at bounding box center [433, 188] width 176 height 25
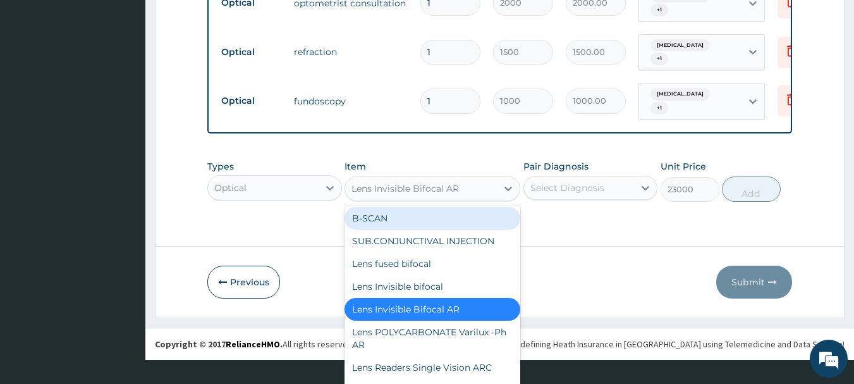
scroll to position [496, 0]
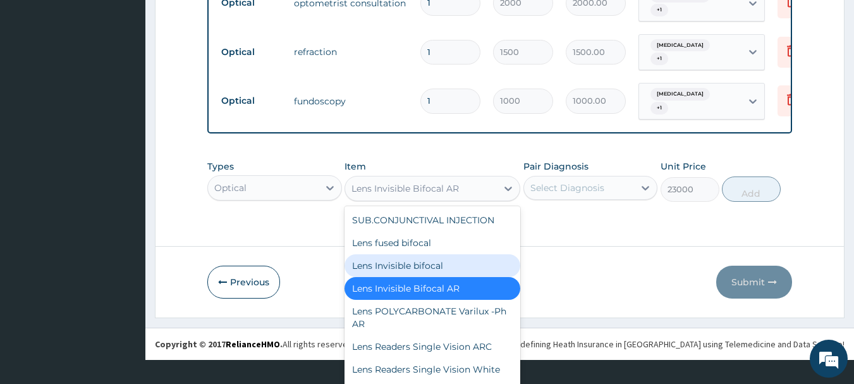
click at [453, 275] on div "Lens Invisible bifocal" at bounding box center [433, 265] width 176 height 23
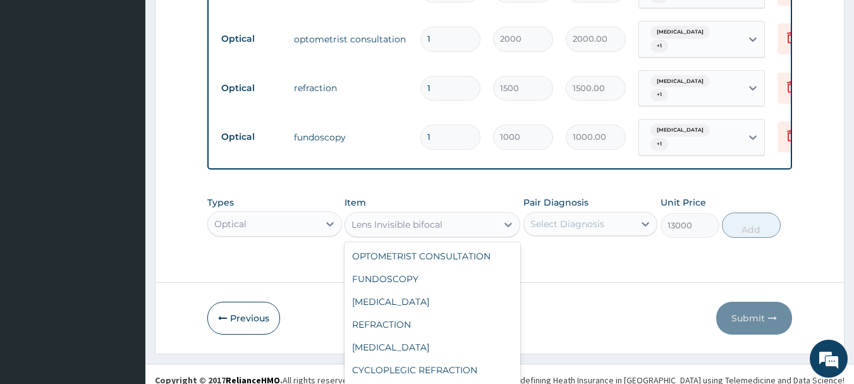
scroll to position [36, 0]
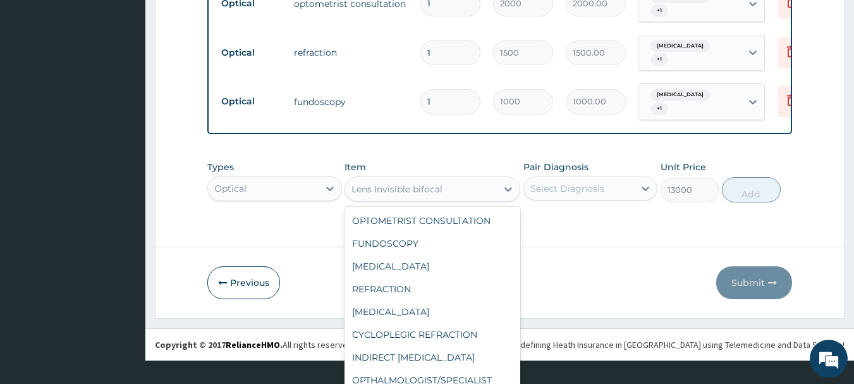
click at [447, 202] on div "option Lens Invisible bifocal , selected. option CENTRAL VISUAL FIELD TEST (bot…" at bounding box center [433, 188] width 176 height 25
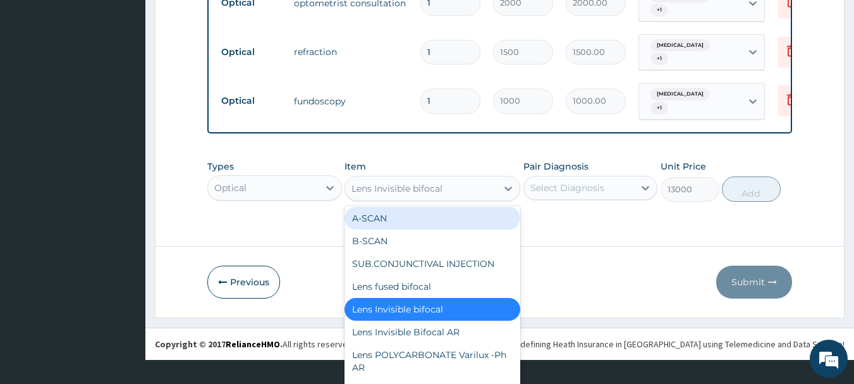
scroll to position [473, 0]
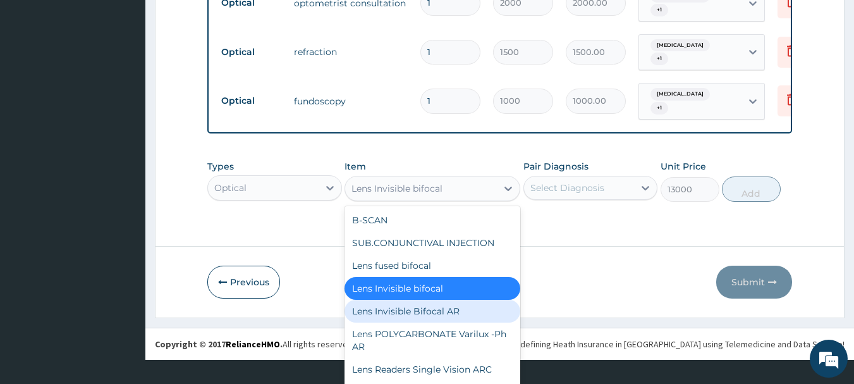
click at [468, 318] on div "Lens Invisible Bifocal AR" at bounding box center [433, 311] width 176 height 23
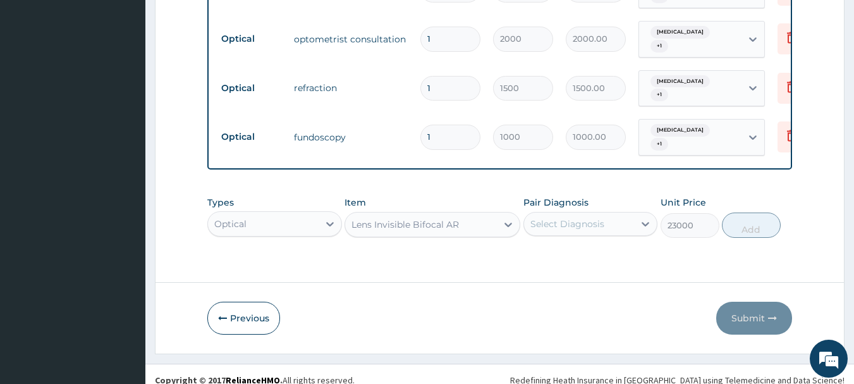
scroll to position [36, 0]
click at [456, 212] on div "option Lens Invisible Bifocal AR, selected. Select is focused ,type to refine l…" at bounding box center [433, 224] width 176 height 25
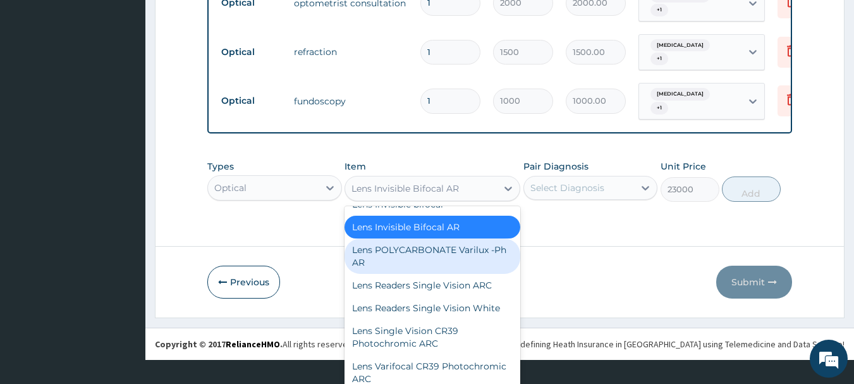
scroll to position [559, 0]
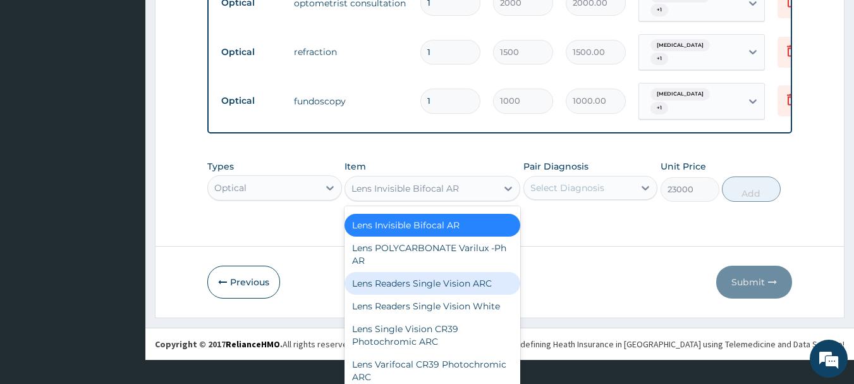
click at [455, 291] on div "Lens Readers Single Vision ARC" at bounding box center [433, 283] width 176 height 23
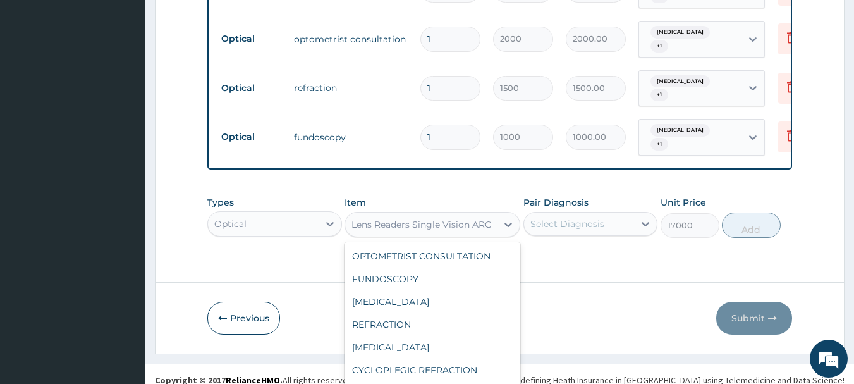
scroll to position [36, 0]
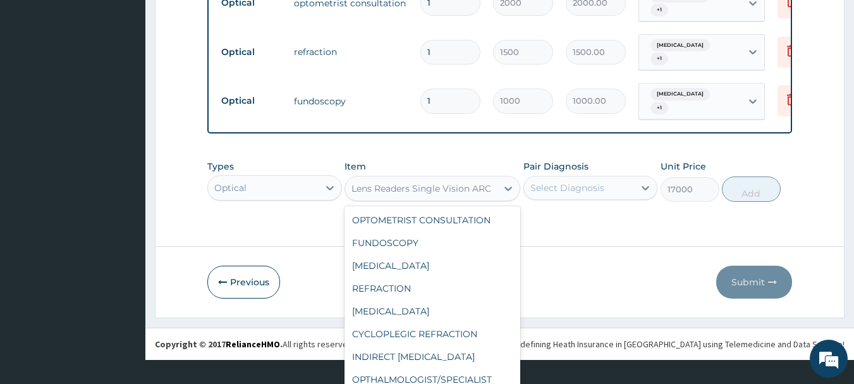
click at [457, 201] on div "option Lens Readers Single Vision ARC , selected. option B-SCAN focused, 19 of …" at bounding box center [433, 188] width 176 height 25
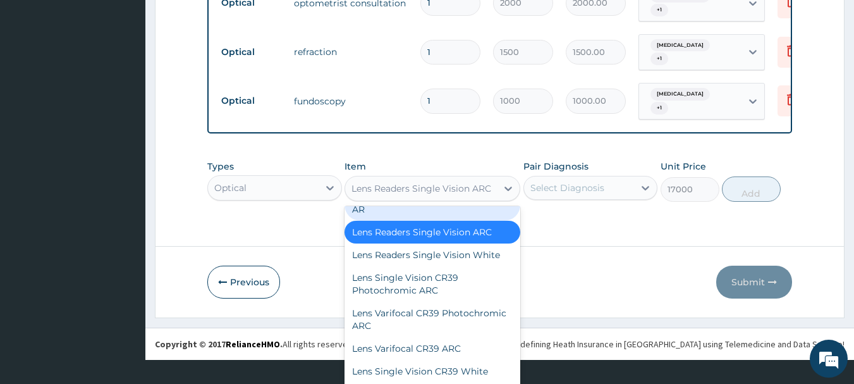
scroll to position [617, 0]
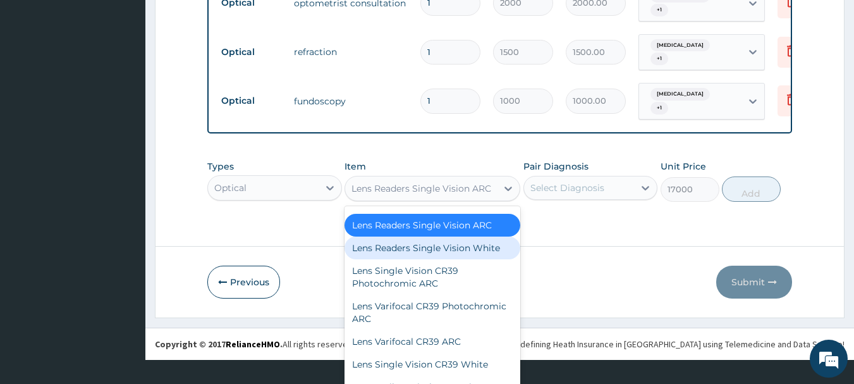
click at [456, 259] on div "Lens Readers Single Vision White" at bounding box center [433, 247] width 176 height 23
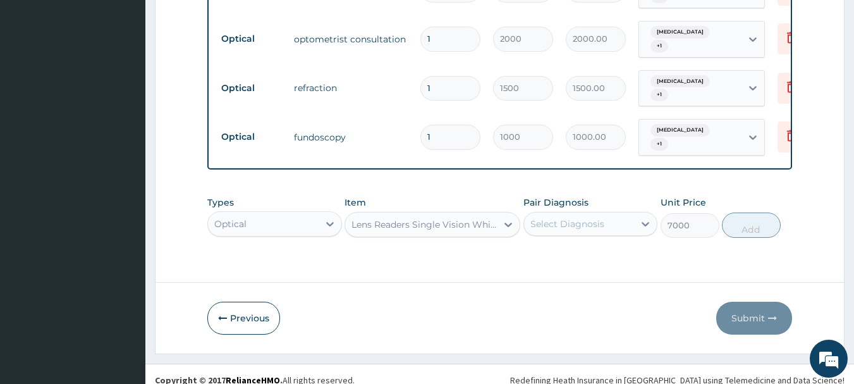
scroll to position [0, 0]
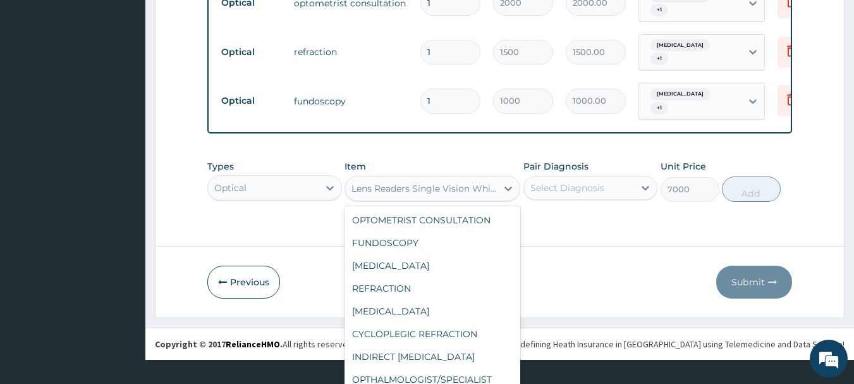
click at [457, 201] on div "option Lens Readers Single Vision White , selected. option SUB.CONJUNCTIVAL INJ…" at bounding box center [433, 188] width 176 height 25
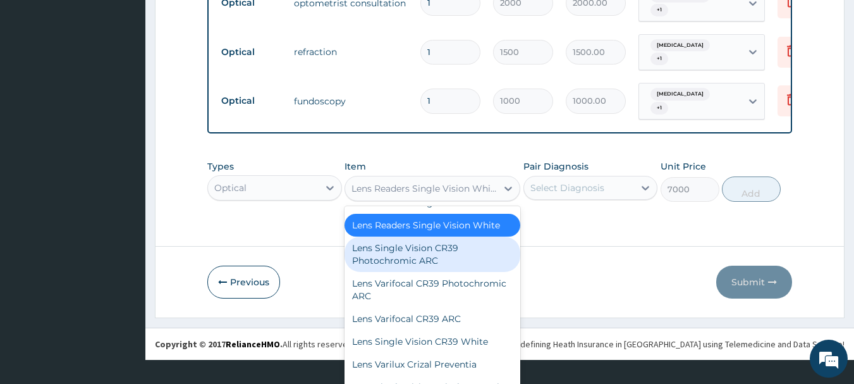
click at [453, 270] on div "Lens Single Vision CR39 Photochromic ARC" at bounding box center [433, 253] width 176 height 35
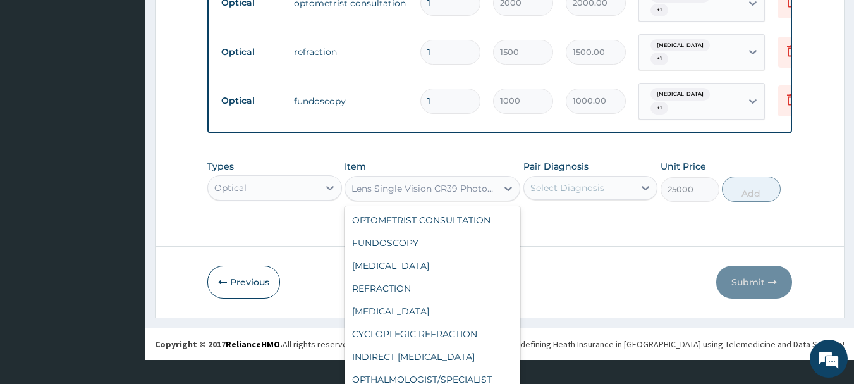
click at [461, 201] on div "option Lens Single Vision CR39 Photochromic ARC, selected. option Lens fused bi…" at bounding box center [433, 188] width 176 height 25
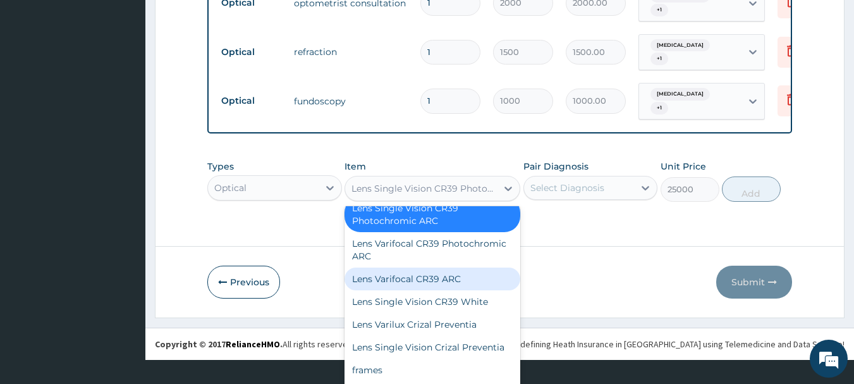
click at [443, 290] on div "Lens Varifocal CR39 ARC" at bounding box center [433, 278] width 176 height 23
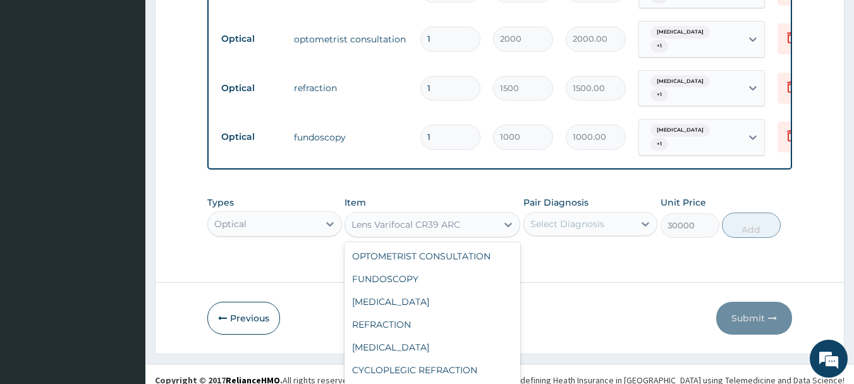
click at [455, 212] on div "option Lens Varifocal CR39 ARC, selected. option Lens Invisible Bifocal AR focu…" at bounding box center [433, 224] width 176 height 25
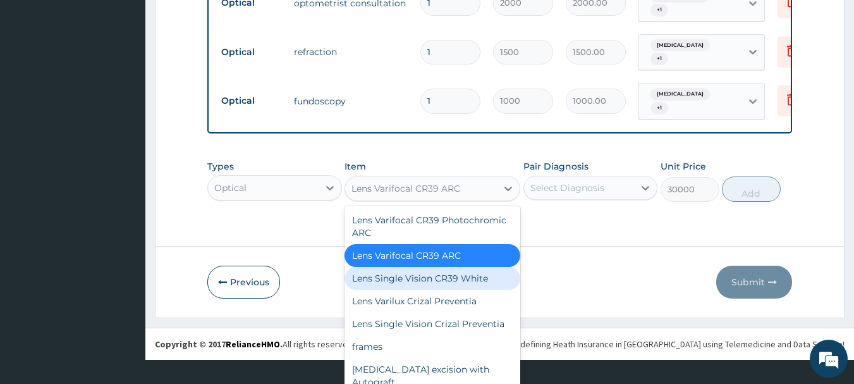
click at [425, 269] on div "Lens Single Vision CR39 White" at bounding box center [433, 278] width 176 height 23
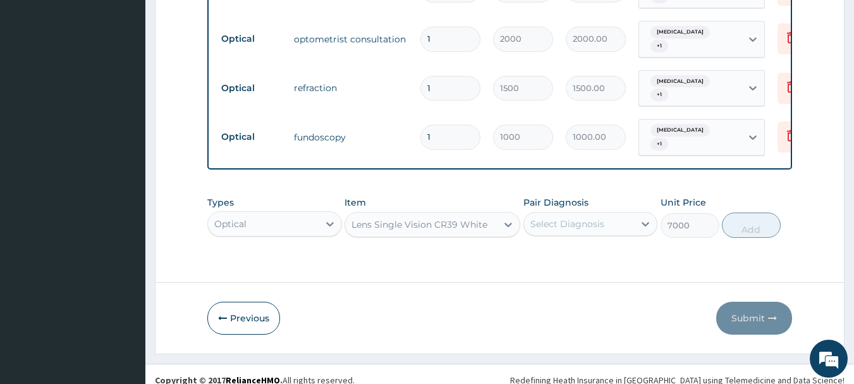
click at [437, 214] on div "option Lens Single Vision CR39 White, selected. Select is focused ,type to refi…" at bounding box center [433, 224] width 176 height 25
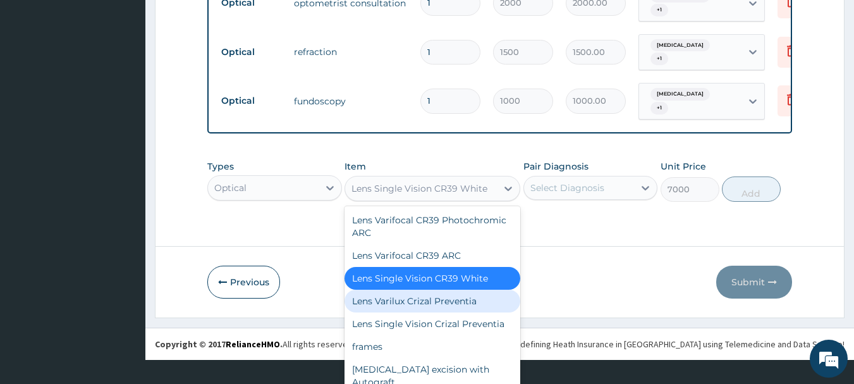
click at [448, 290] on div "Lens Varilux Crizal Preventia" at bounding box center [433, 301] width 176 height 23
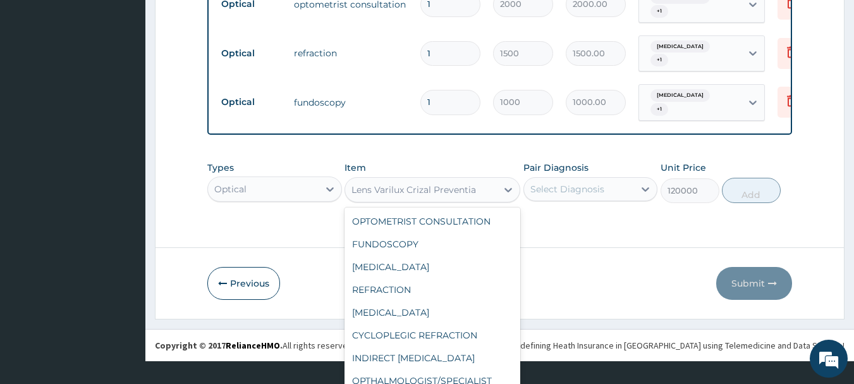
click at [461, 202] on div "option Lens Varilux Crizal Preventia , selected. option Lens Readers Single Vis…" at bounding box center [433, 189] width 176 height 25
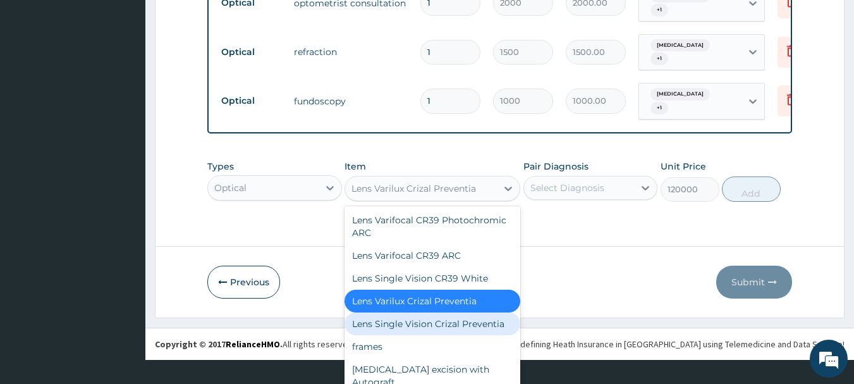
click at [472, 312] on div "Lens Single Vision Crizal Preventia" at bounding box center [433, 323] width 176 height 23
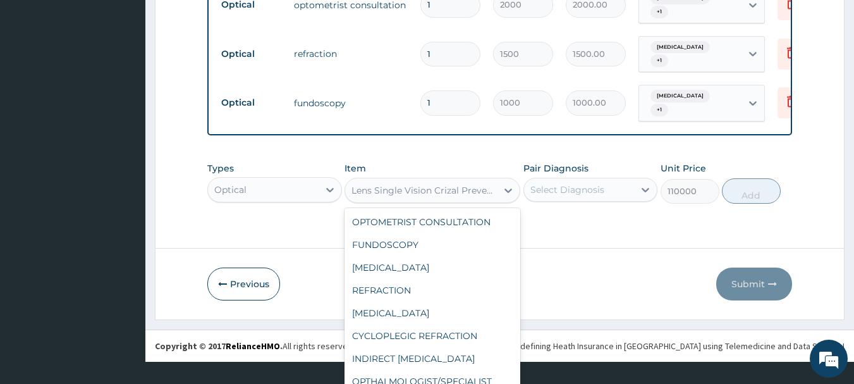
click at [473, 203] on div "option Lens Single Vision Crizal Preventia, selected. option Lens Single Vision…" at bounding box center [433, 190] width 176 height 25
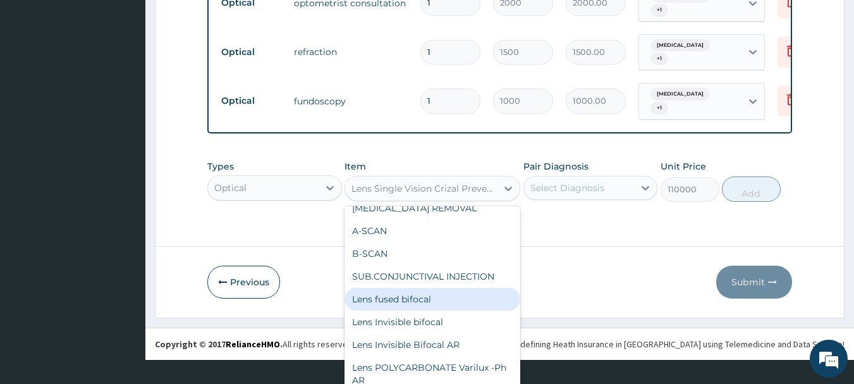
click at [454, 310] on div "Lens fused bifocal" at bounding box center [433, 299] width 176 height 23
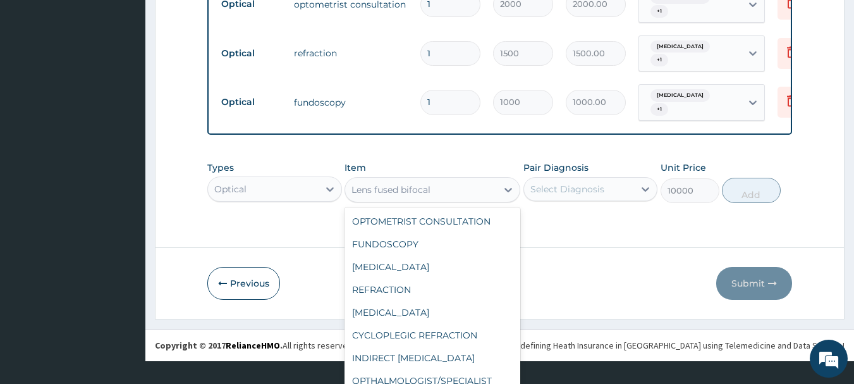
click at [467, 202] on div "option Lens fused bifocal , selected. option Lens fused bifocal selected, 21 of…" at bounding box center [433, 189] width 176 height 25
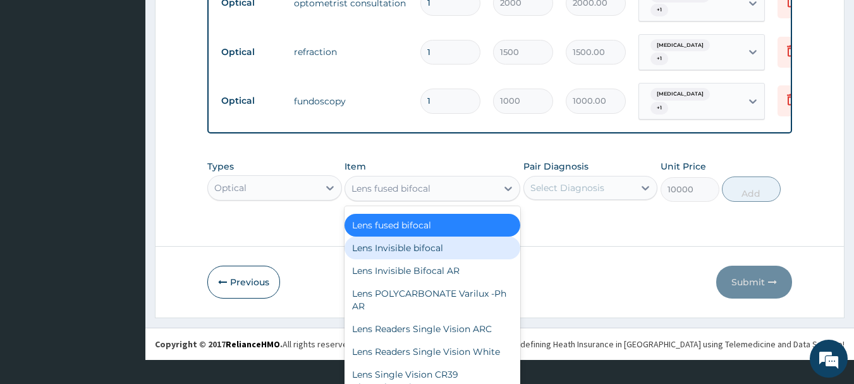
click at [465, 259] on div "Lens Invisible bifocal" at bounding box center [433, 247] width 176 height 23
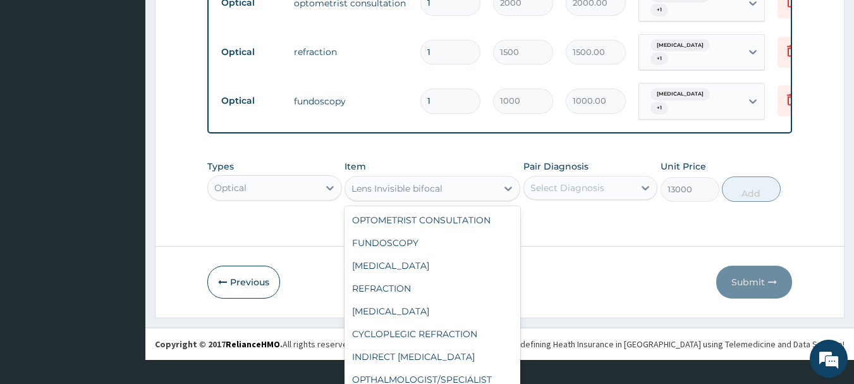
click at [466, 201] on div "option Lens Invisible bifocal , selected. option CENTRAL VISUAL FIELD TEST (bot…" at bounding box center [433, 188] width 176 height 25
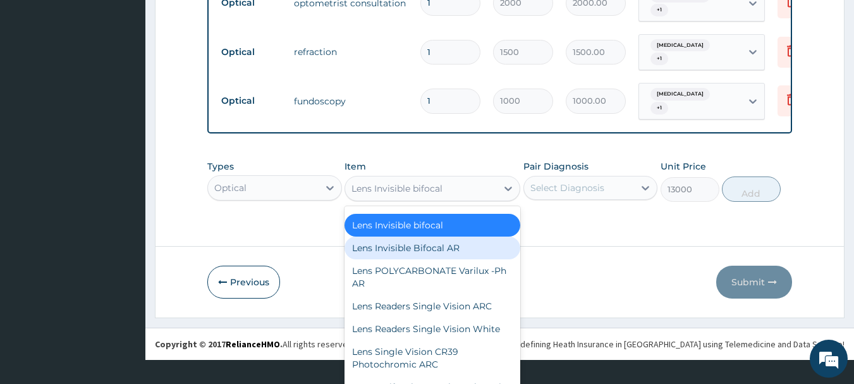
click at [472, 259] on div "Lens Invisible Bifocal AR" at bounding box center [433, 247] width 176 height 23
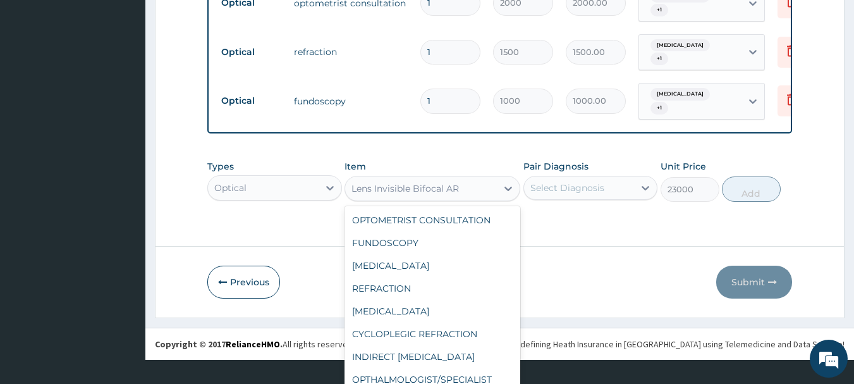
click at [473, 201] on div "option Lens Invisible Bifocal AR, selected. option DRESSING OF EYE focused, 16 …" at bounding box center [433, 188] width 176 height 25
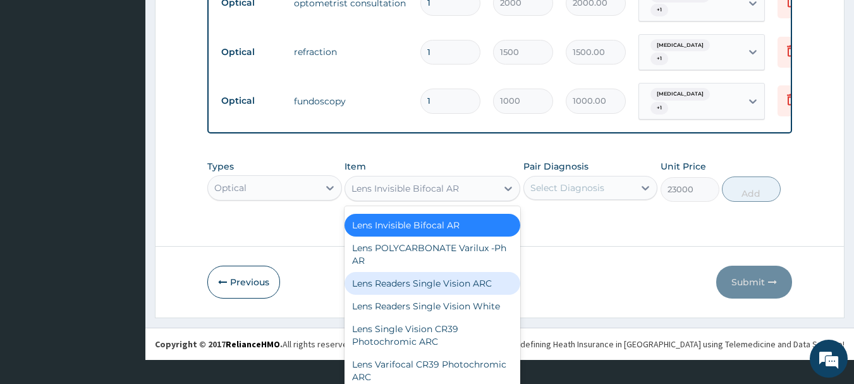
click at [433, 295] on div "Lens Readers Single Vision ARC" at bounding box center [433, 283] width 176 height 23
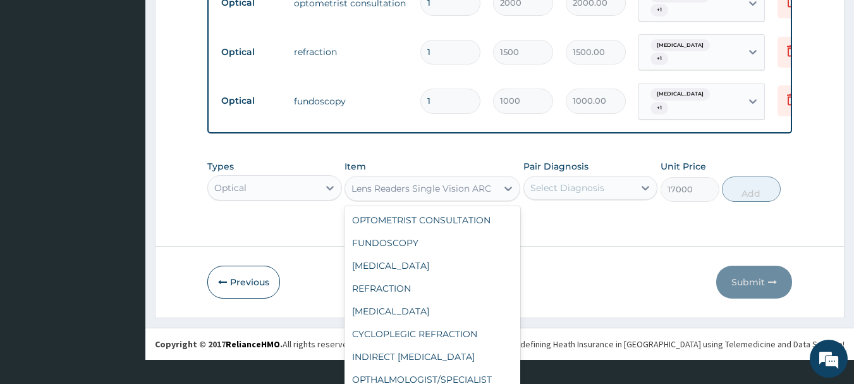
click at [446, 201] on div "option Lens Readers Single Vision ARC , selected. option A-SCAN focused, 18 of …" at bounding box center [433, 188] width 176 height 25
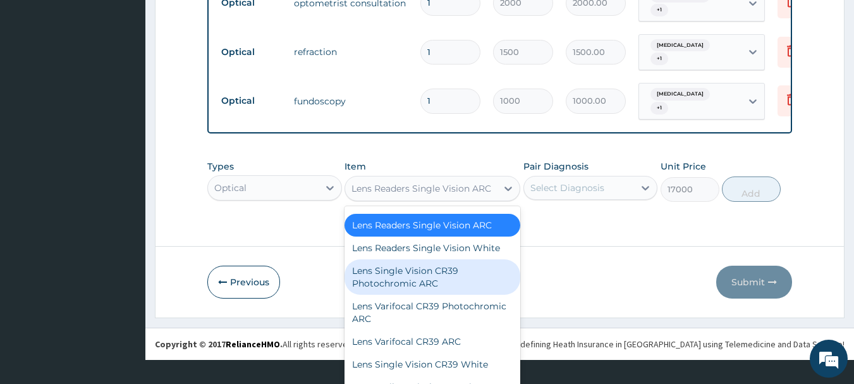
click at [462, 290] on div "Lens Single Vision CR39 Photochromic ARC" at bounding box center [433, 276] width 176 height 35
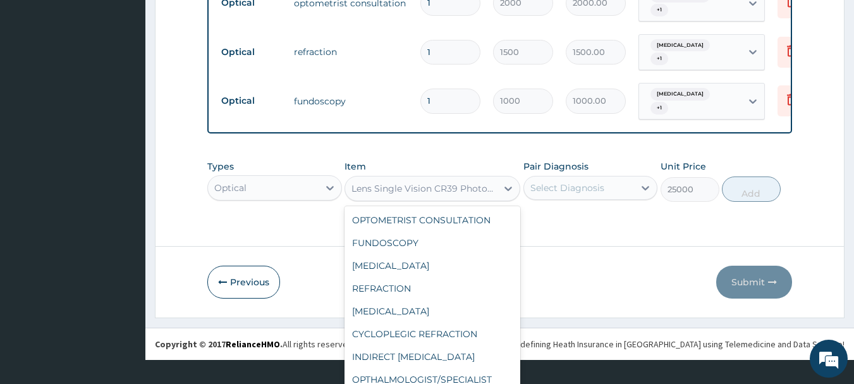
click at [454, 201] on div "option Lens Single Vision CR39 Photochromic ARC, selected. option Lens Invisibl…" at bounding box center [433, 188] width 176 height 25
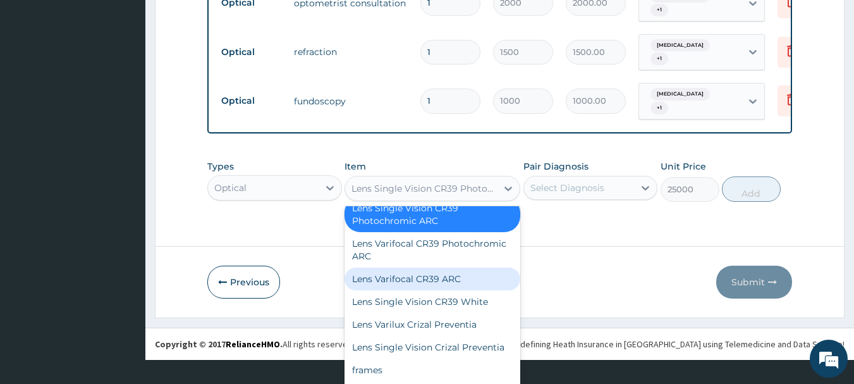
click at [459, 287] on div "Lens Varifocal CR39 ARC" at bounding box center [433, 278] width 176 height 23
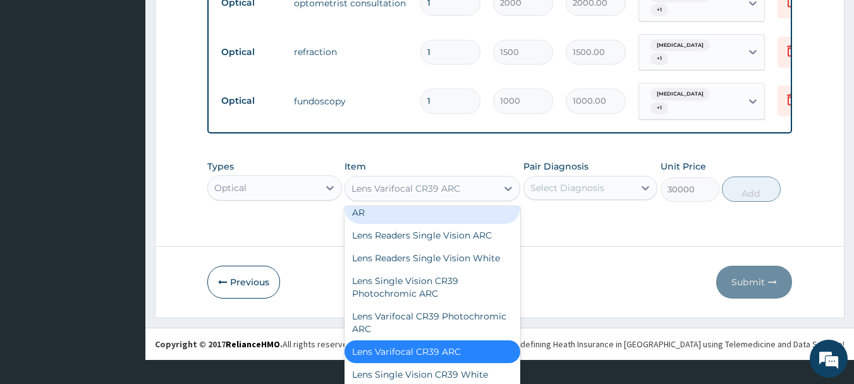
click at [482, 201] on div "option Lens Varifocal CR39 ARC, selected. option Lens POLYCARBONATE Varilux -Ph…" at bounding box center [433, 188] width 176 height 25
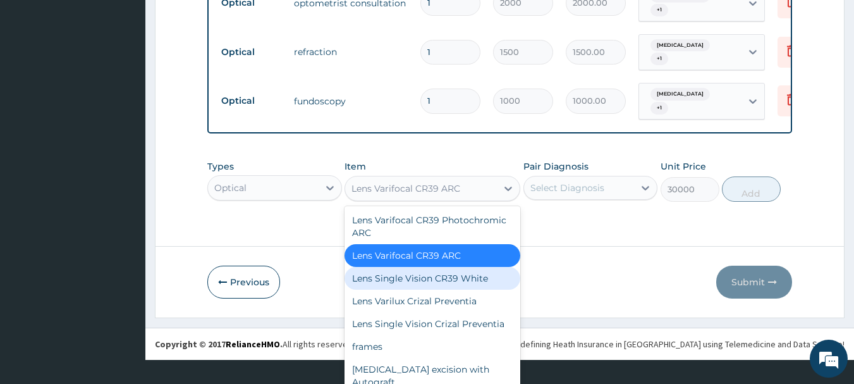
click at [447, 271] on div "Lens Single Vision CR39 White" at bounding box center [433, 278] width 176 height 23
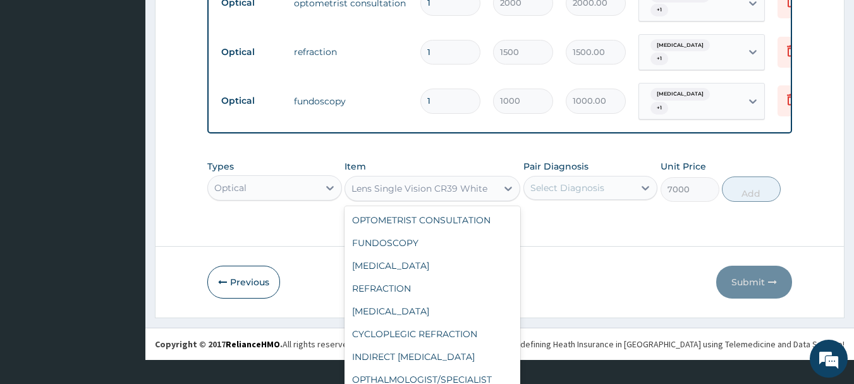
click at [477, 201] on div "option Lens Single Vision CR39 White, selected. option Lens POLYCARBONATE Varil…" at bounding box center [433, 188] width 176 height 25
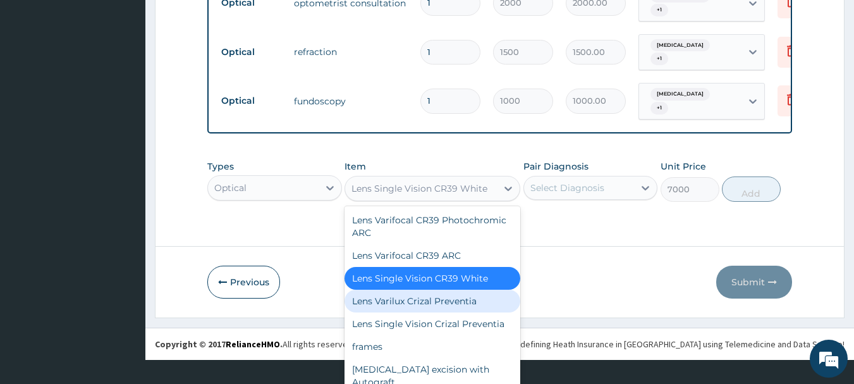
click at [434, 290] on div "Lens Varilux Crizal Preventia" at bounding box center [433, 301] width 176 height 23
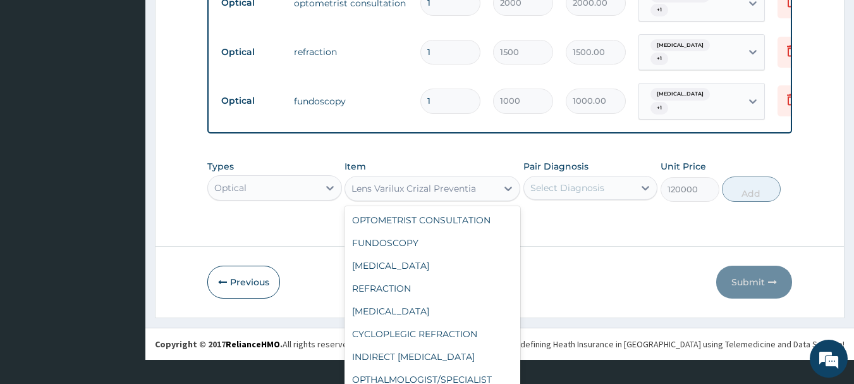
click at [463, 201] on div "option Lens Varilux Crizal Preventia , selected. option Lens Readers Single Vis…" at bounding box center [433, 188] width 176 height 25
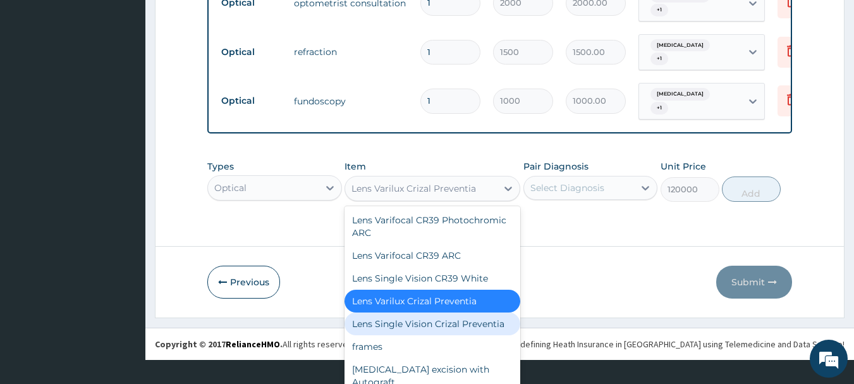
click at [470, 312] on div "Lens Single Vision Crizal Preventia" at bounding box center [433, 323] width 176 height 23
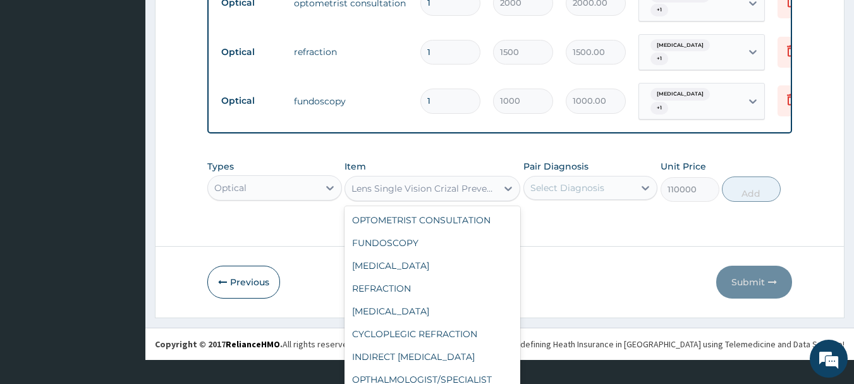
click at [480, 201] on div "option Lens Single Vision Crizal Preventia, selected. option Lens Single Vision…" at bounding box center [433, 188] width 176 height 25
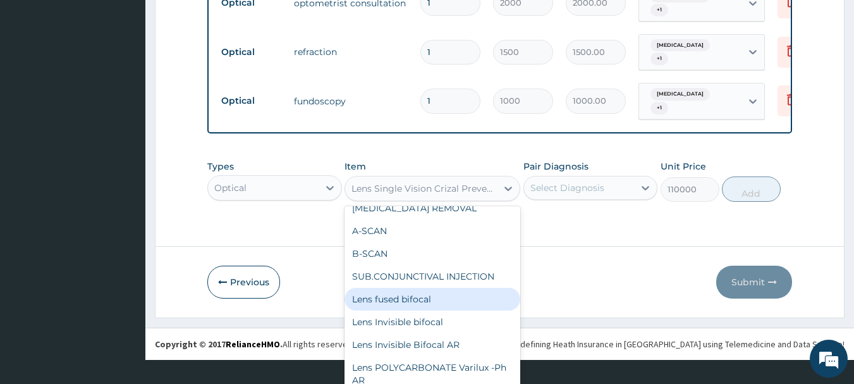
drag, startPoint x: 480, startPoint y: 316, endPoint x: 471, endPoint y: 319, distance: 9.4
click at [475, 310] on div "Lens fused bifocal" at bounding box center [433, 299] width 176 height 23
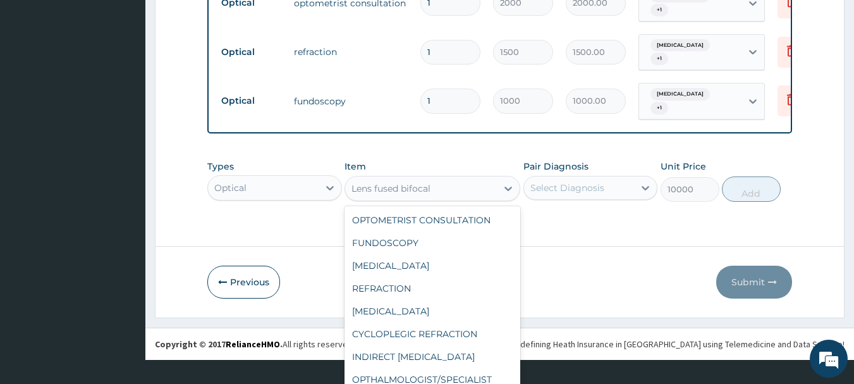
click at [444, 201] on div "option Lens fused bifocal , selected. option CENTRAL VISUAL FIELD TEST (both ey…" at bounding box center [433, 188] width 176 height 25
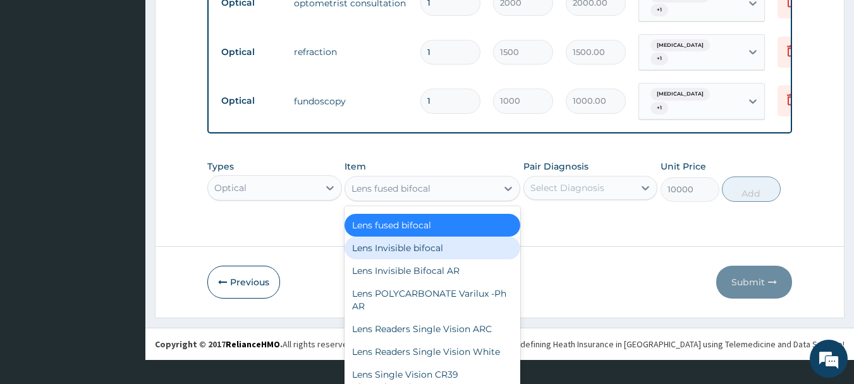
click at [430, 255] on div "Lens Invisible bifocal" at bounding box center [433, 247] width 176 height 23
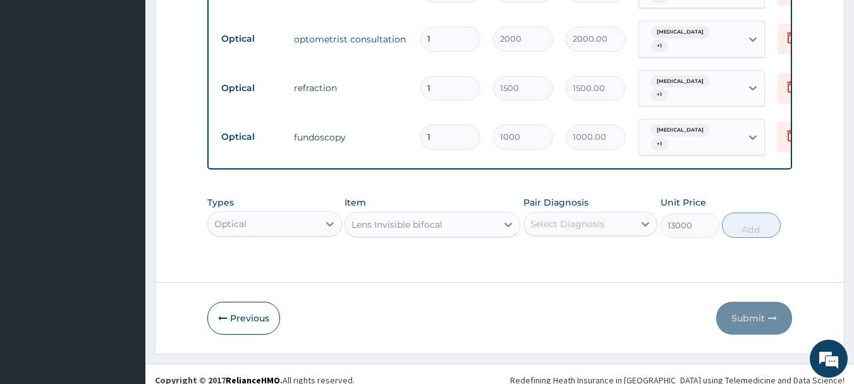
click at [437, 219] on div "option Lens Invisible bifocal , selected. Select is focused ,type to refine lis…" at bounding box center [433, 224] width 176 height 25
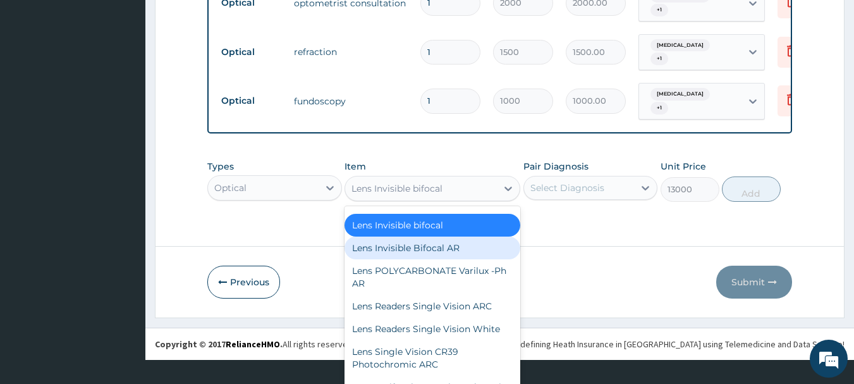
click at [425, 259] on div "Lens Invisible Bifocal AR" at bounding box center [433, 247] width 176 height 23
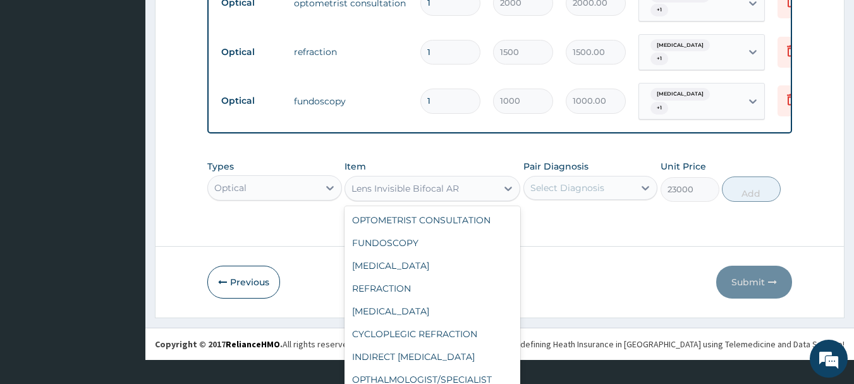
click at [442, 201] on div "option Lens Invisible Bifocal AR, selected. option DRESSING OF EYE focused, 16 …" at bounding box center [433, 188] width 176 height 25
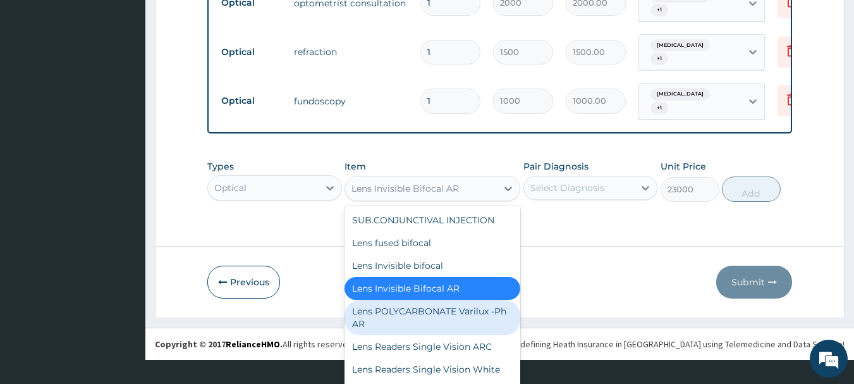
click at [435, 335] on div "Lens POLYCARBONATE Varilux -Ph AR" at bounding box center [433, 317] width 176 height 35
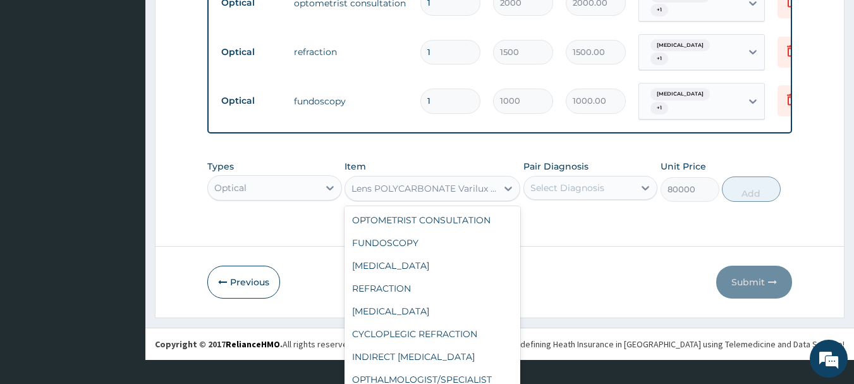
click at [494, 201] on div "option Lens POLYCARBONATE Varilux -Ph AR, selected. option Lens POLYCARBONATE V…" at bounding box center [433, 188] width 176 height 25
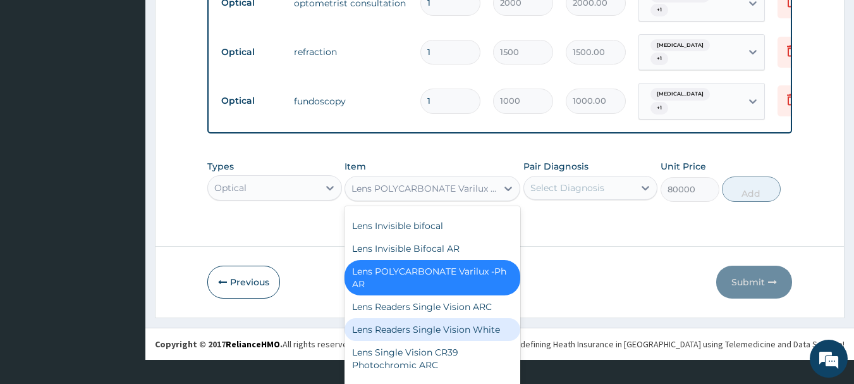
click at [461, 341] on div "Lens Readers Single Vision White" at bounding box center [433, 329] width 176 height 23
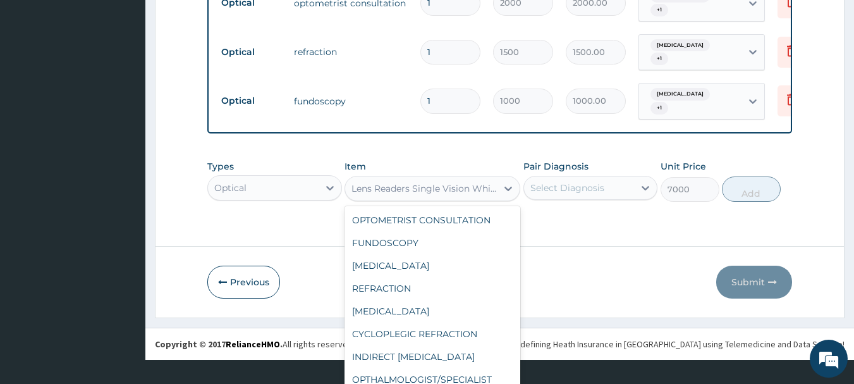
click at [468, 201] on div "option Lens Readers Single Vision White , selected. option SUB.CONJUNCTIVAL INJ…" at bounding box center [433, 188] width 176 height 25
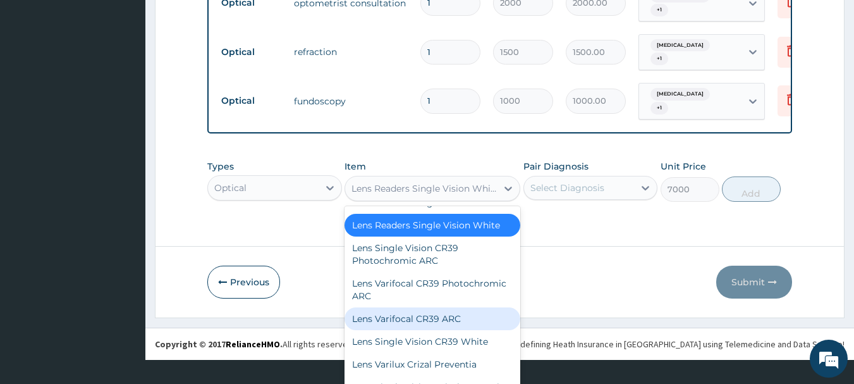
click at [464, 330] on div "Lens Varifocal CR39 ARC" at bounding box center [433, 318] width 176 height 23
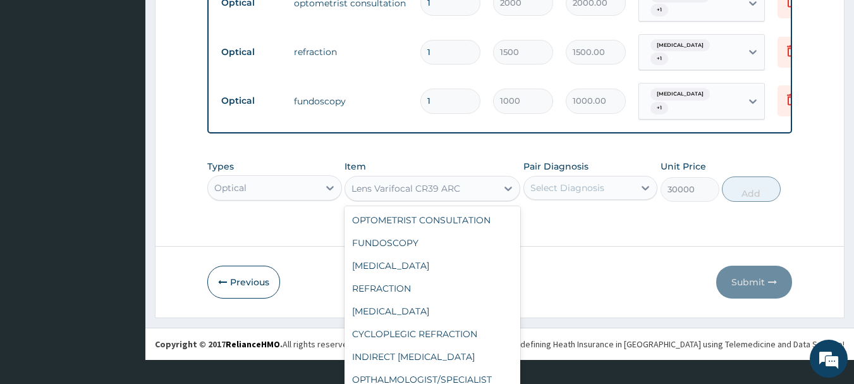
click at [492, 201] on div "option Lens Varifocal CR39 ARC, selected. option Lens Invisible Bifocal AR focu…" at bounding box center [433, 188] width 176 height 25
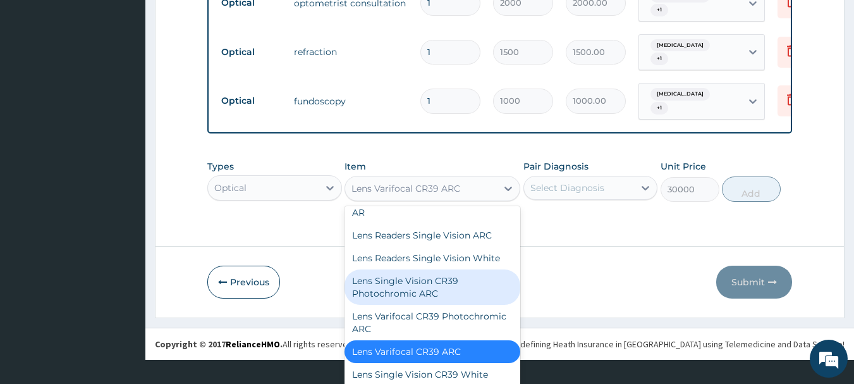
click at [436, 295] on div "Lens Single Vision CR39 Photochromic ARC" at bounding box center [433, 286] width 176 height 35
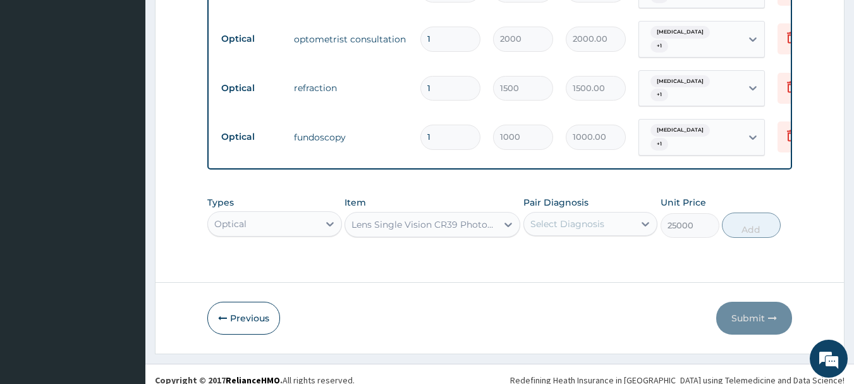
click at [438, 214] on div "option Lens Single Vision CR39 Photochromic ARC, selected. Select is focused ,t…" at bounding box center [433, 224] width 176 height 25
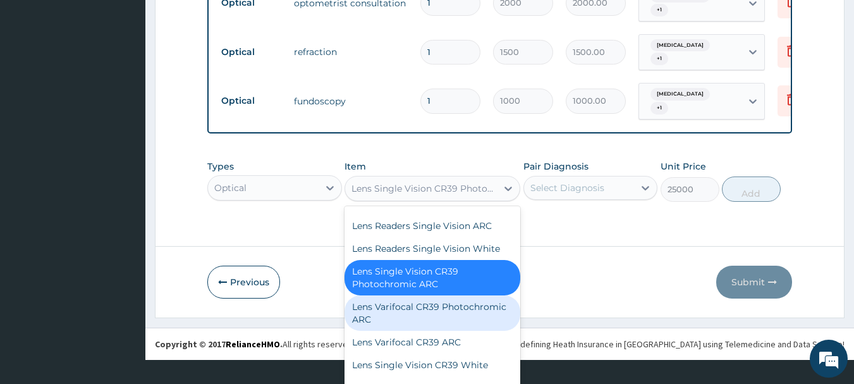
click at [441, 319] on div "Lens Varifocal CR39 Photochromic ARC" at bounding box center [433, 312] width 176 height 35
type input "50000"
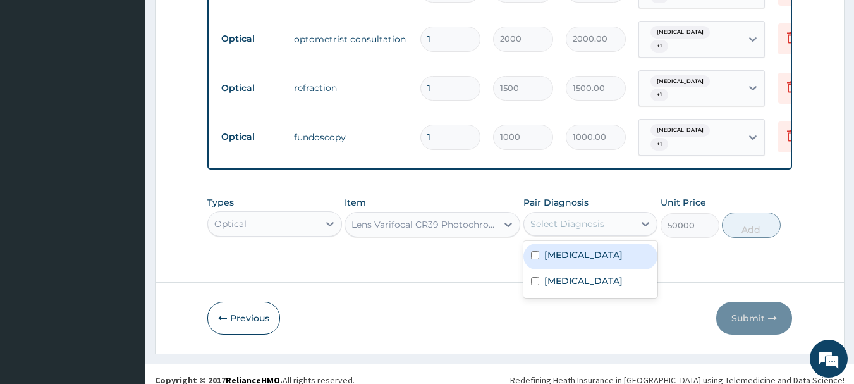
click at [589, 217] on div "Select Diagnosis" at bounding box center [567, 223] width 74 height 13
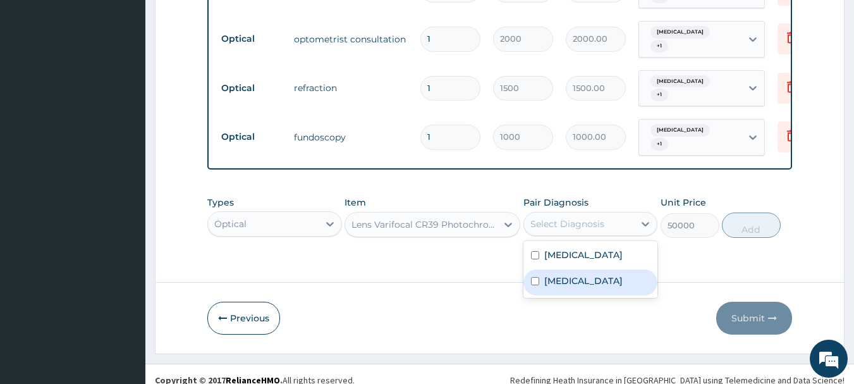
click at [535, 277] on input "checkbox" at bounding box center [535, 281] width 8 height 8
checkbox input "true"
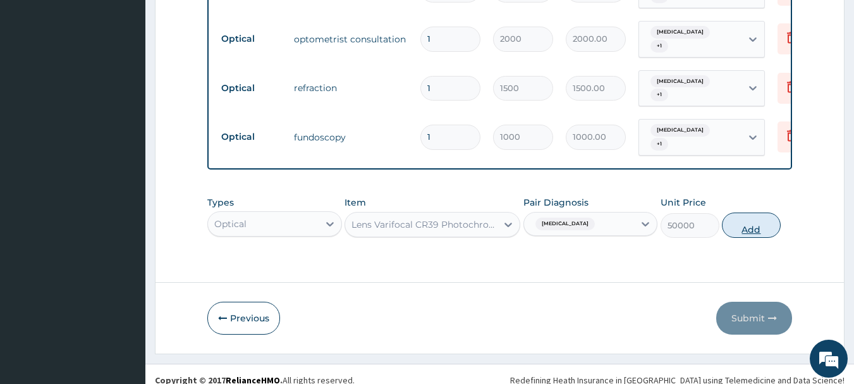
click at [756, 213] on button "Add" at bounding box center [751, 224] width 59 height 25
type input "0"
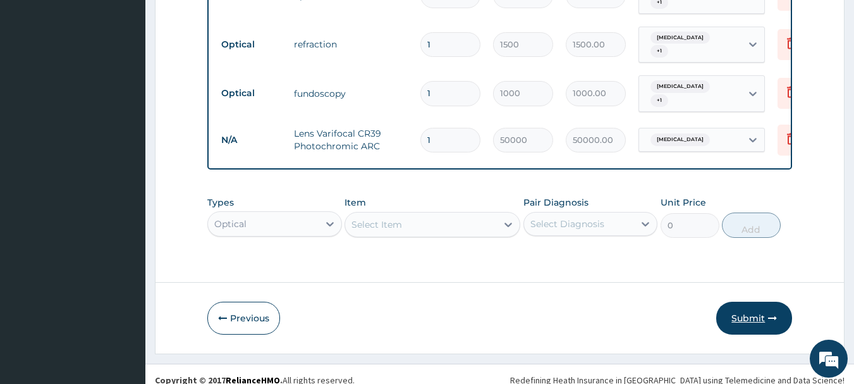
click at [748, 304] on button "Submit" at bounding box center [754, 318] width 76 height 33
